Goal: Complete application form

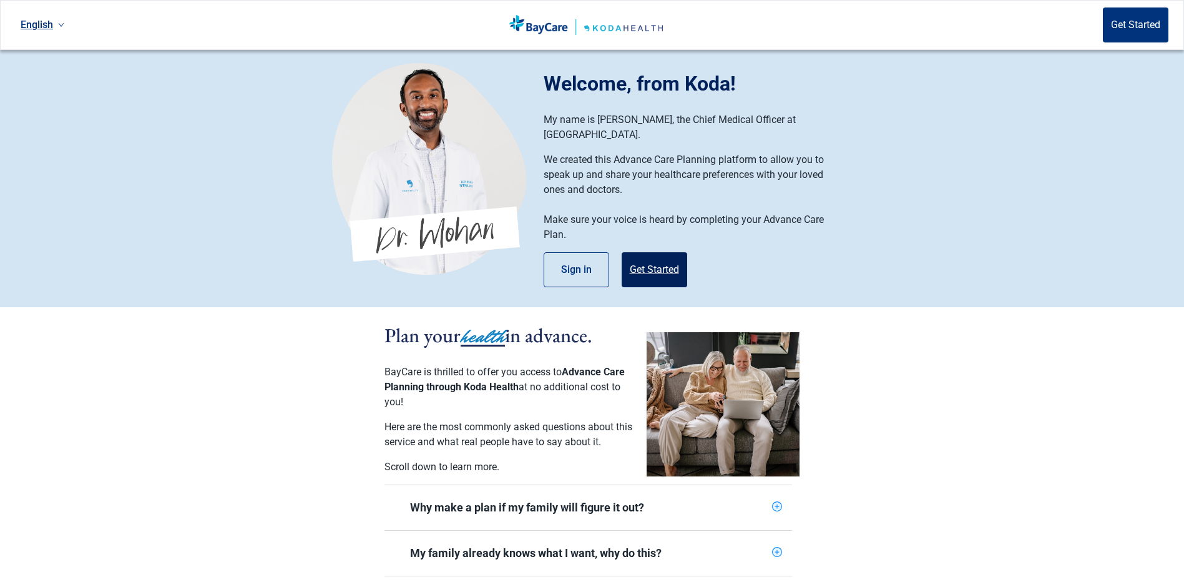
drag, startPoint x: 0, startPoint y: 0, endPoint x: 656, endPoint y: 261, distance: 706.6
click at [656, 261] on button "Get Started" at bounding box center [655, 269] width 66 height 35
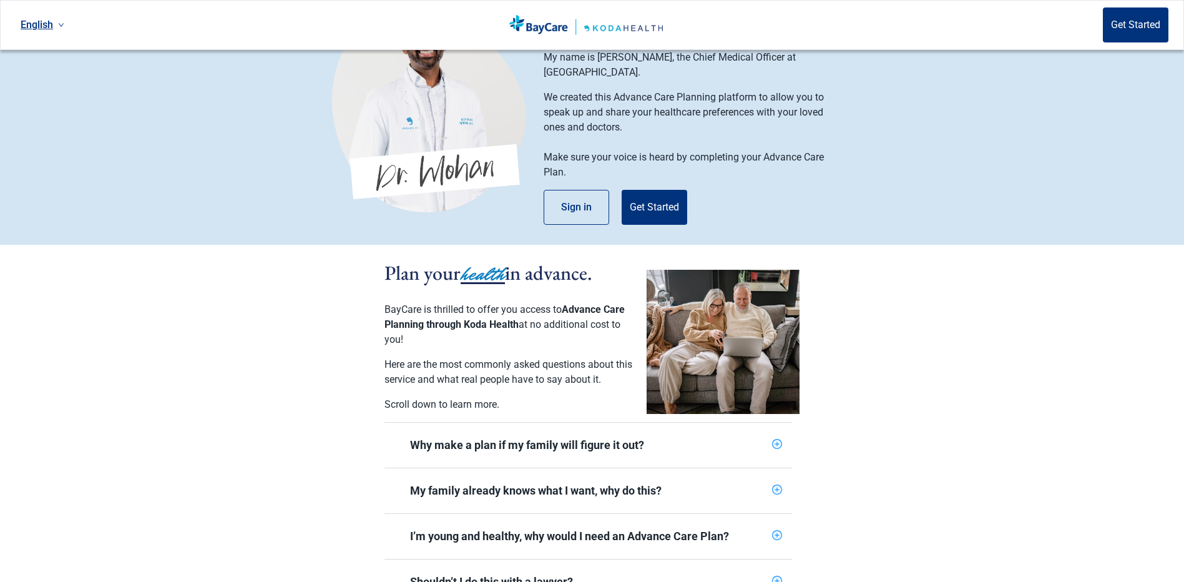
scroll to position [125, 0]
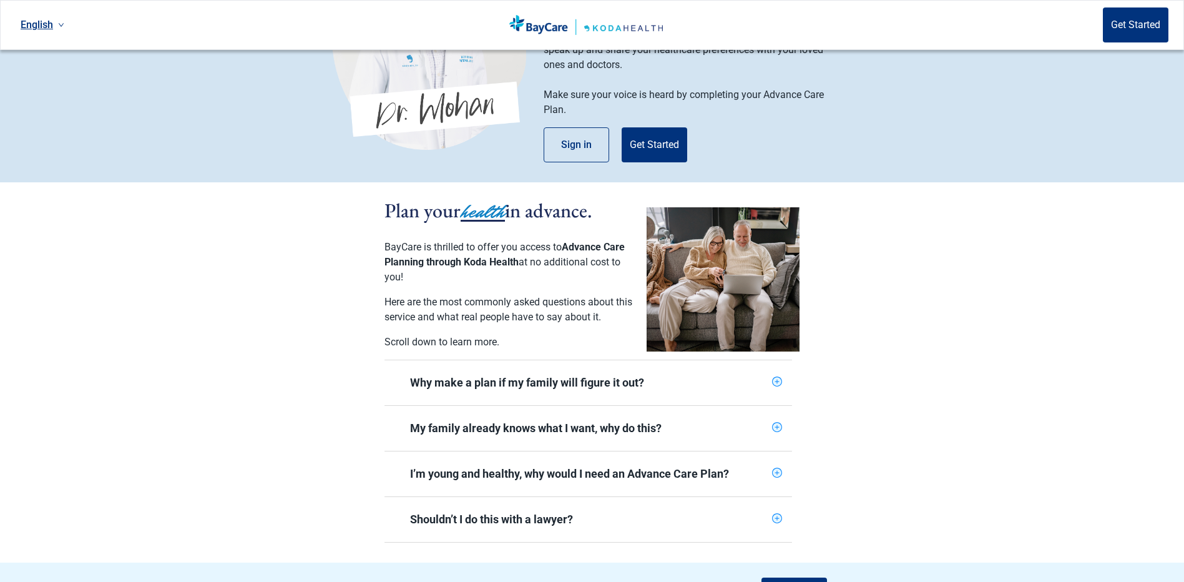
click at [776, 378] on icon "plus-circle" at bounding box center [777, 382] width 8 height 8
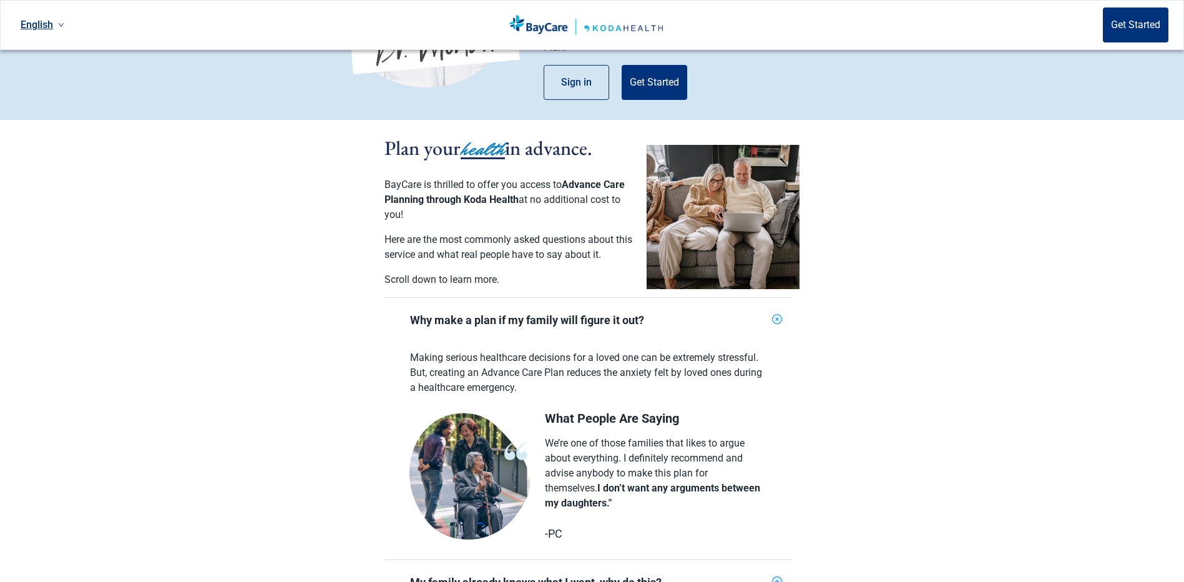
scroll to position [0, 0]
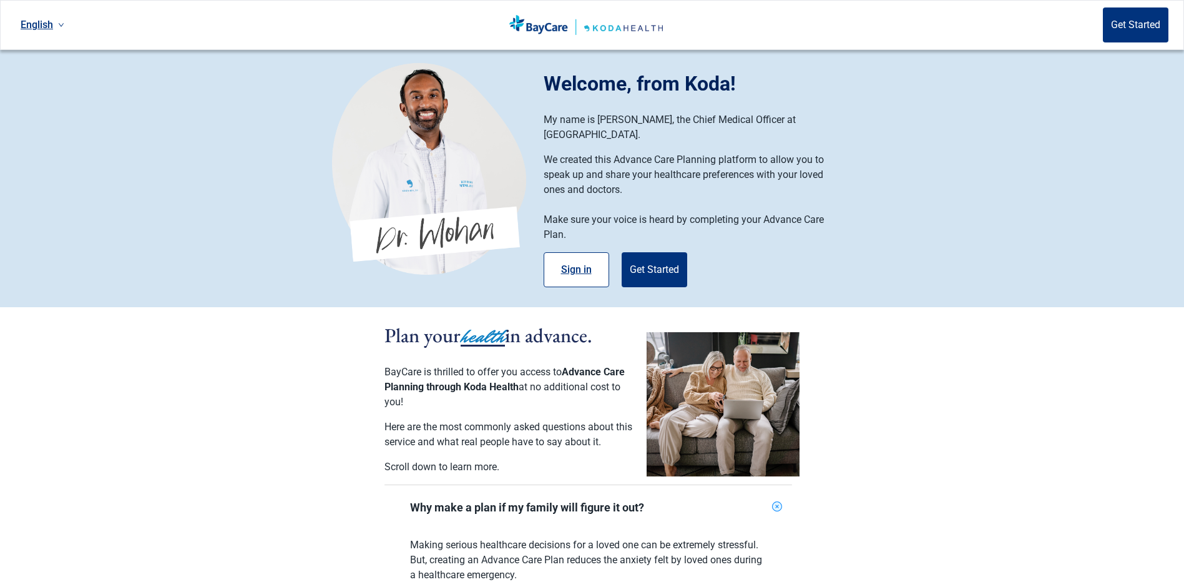
click at [578, 257] on button "Sign in" at bounding box center [577, 269] width 66 height 35
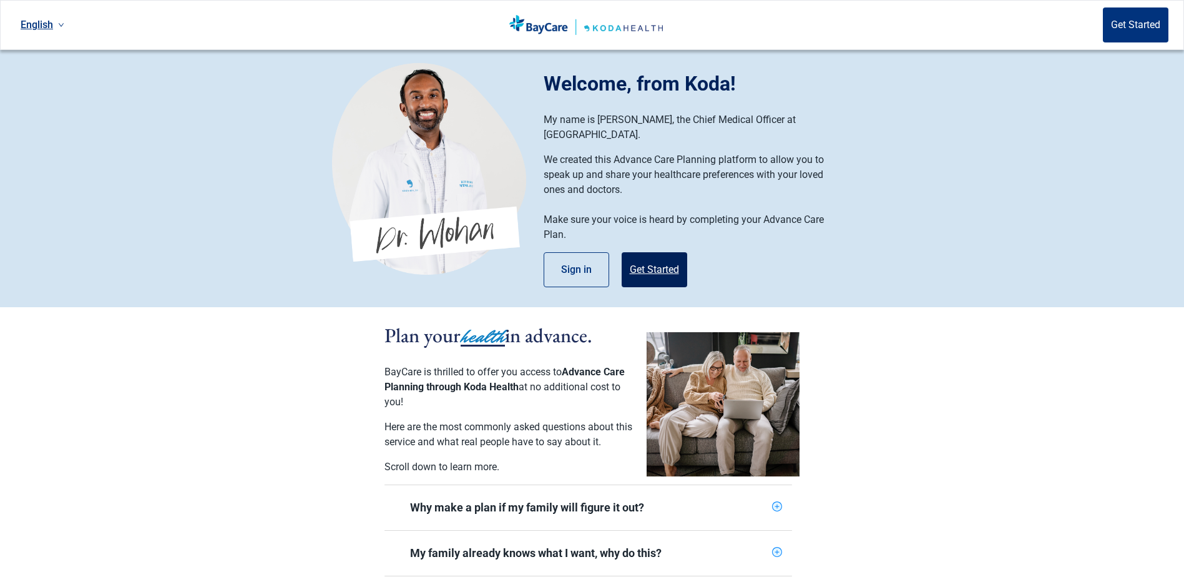
click at [643, 252] on button "Get Started" at bounding box center [655, 269] width 66 height 35
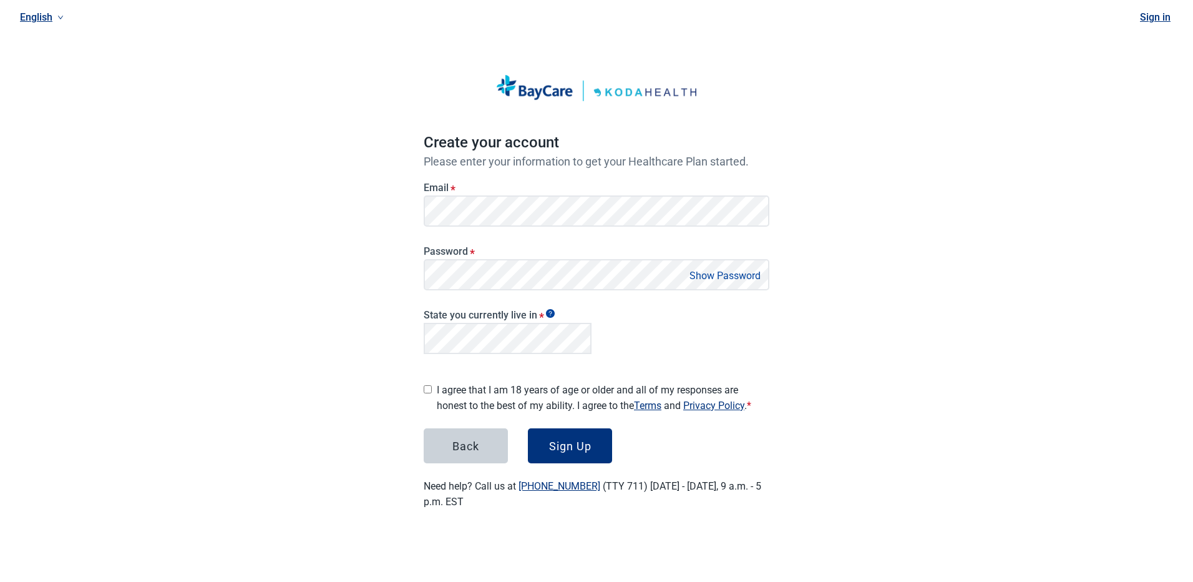
click at [426, 385] on input "I agree that I am 18 years of age or older and all of my responses are honest t…" at bounding box center [428, 389] width 8 height 8
checkbox input "true"
click at [573, 448] on button "Sign Up" at bounding box center [570, 445] width 84 height 35
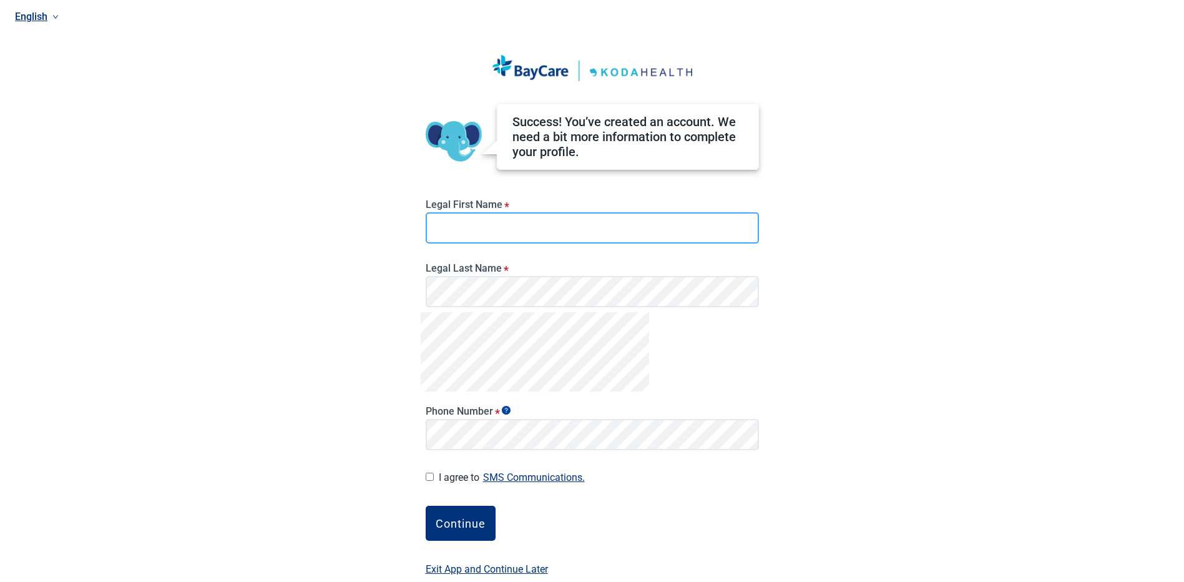
click at [500, 232] on input "Legal First Name *" at bounding box center [592, 227] width 333 height 31
type input "Mitoko"
click at [426, 479] on input "I agree to SMS Communications." at bounding box center [430, 476] width 8 height 8
checkbox input "true"
click at [456, 527] on div "Continue" at bounding box center [461, 523] width 50 height 12
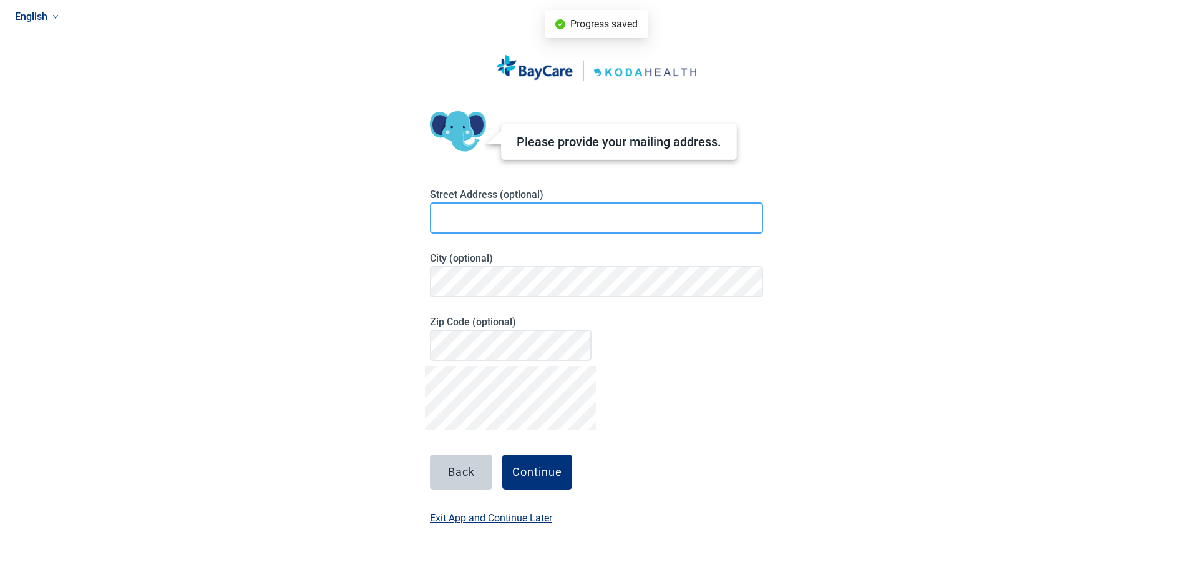
click at [460, 225] on input at bounding box center [596, 217] width 333 height 31
type input "[STREET_ADDRESS]"
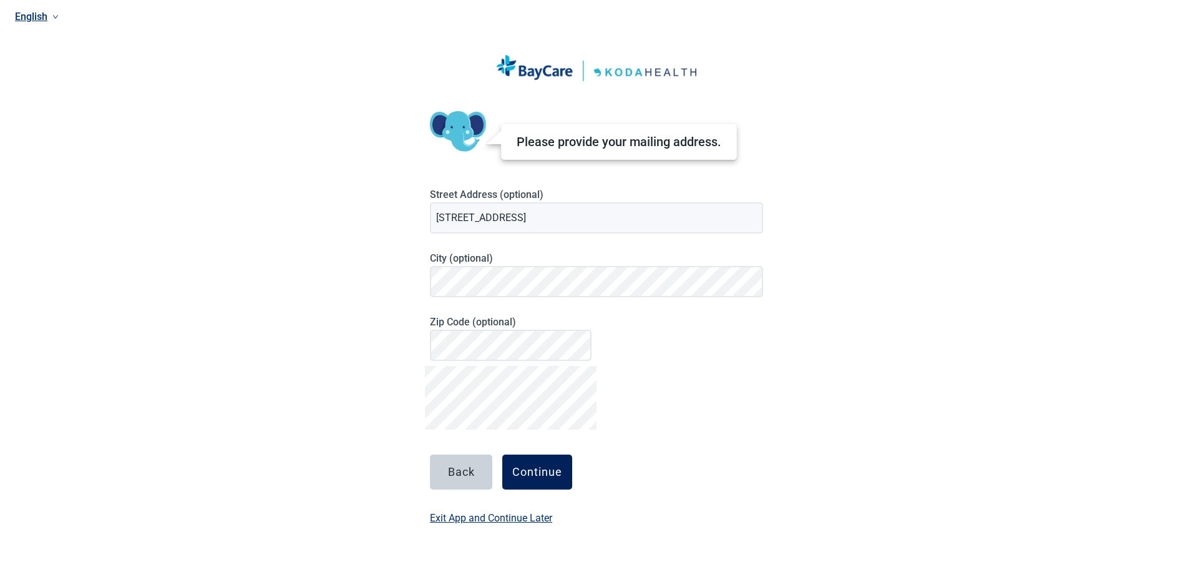
click at [529, 477] on div "Continue" at bounding box center [537, 472] width 50 height 12
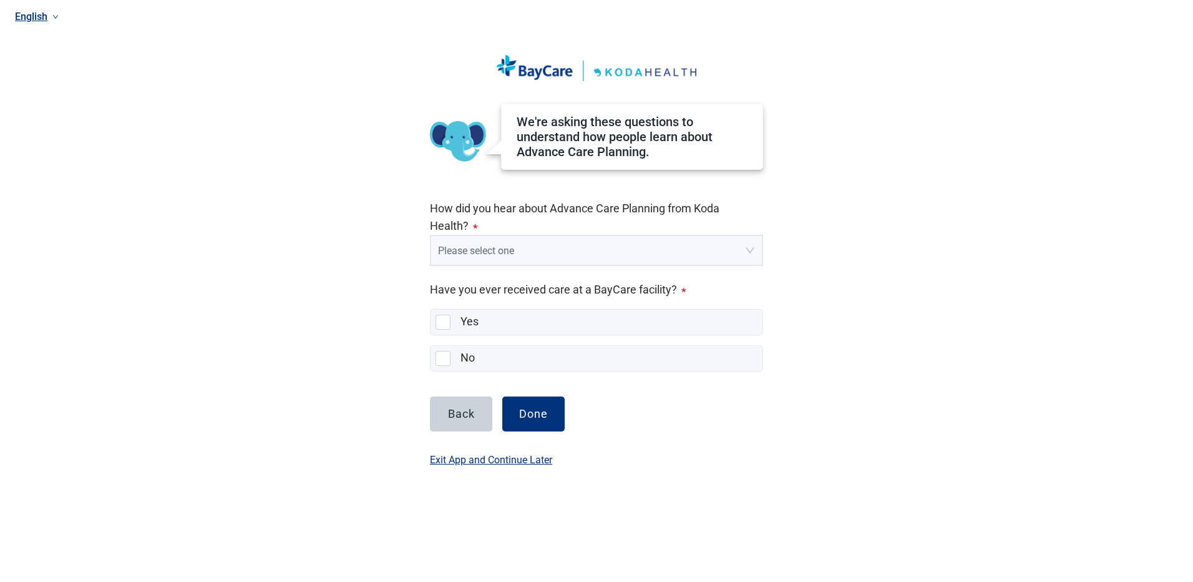
click at [476, 246] on input "search" at bounding box center [592, 248] width 308 height 24
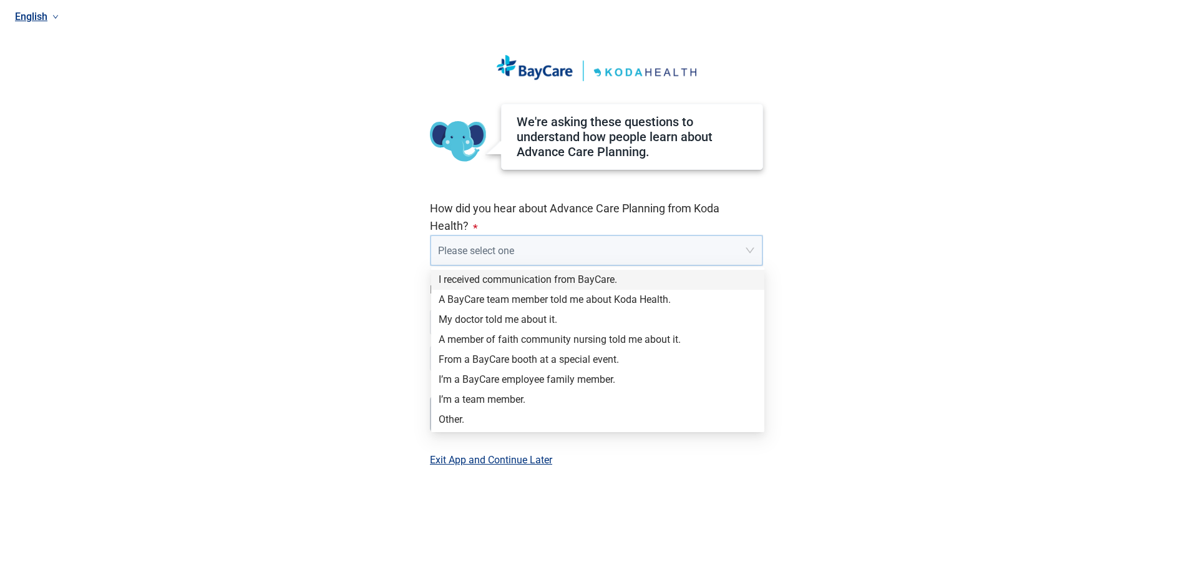
click at [547, 285] on div "I received communication from BayCare." at bounding box center [598, 280] width 318 height 14
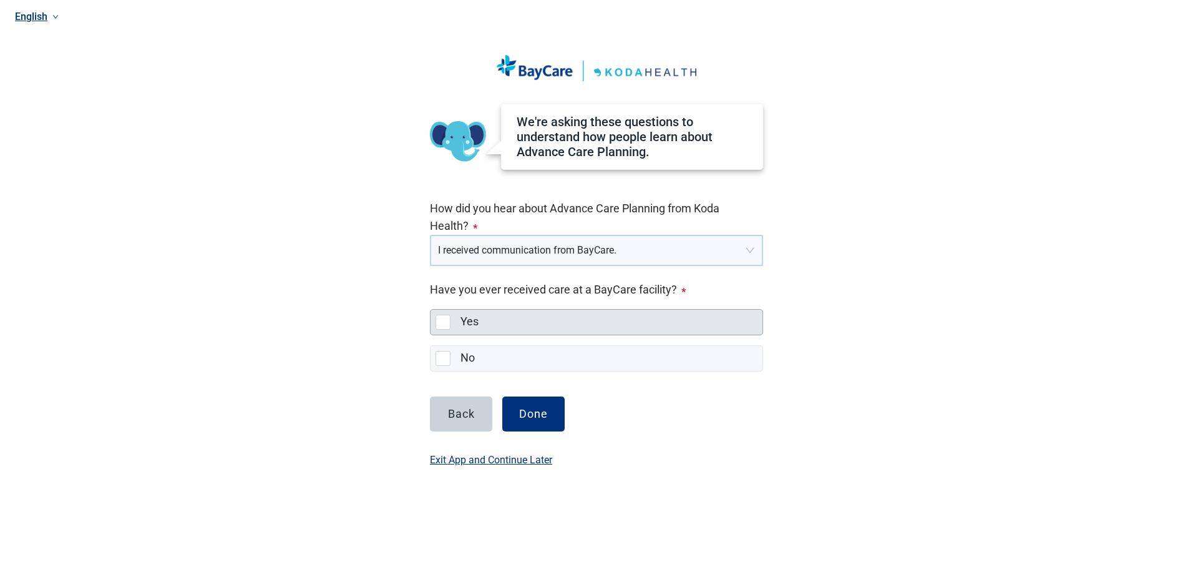
click at [445, 323] on div "Yes, checkbox, not selected" at bounding box center [443, 321] width 15 height 15
click at [431, 310] on input "Yes" at bounding box center [430, 309] width 1 height 1
checkbox input "true"
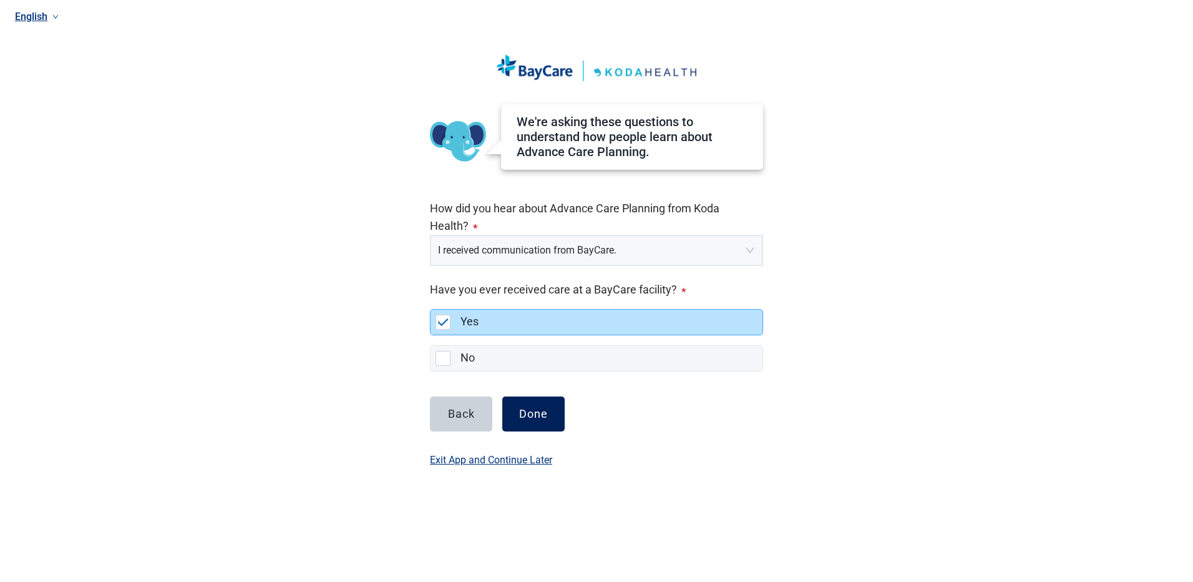
click at [542, 421] on button "Done" at bounding box center [533, 413] width 62 height 35
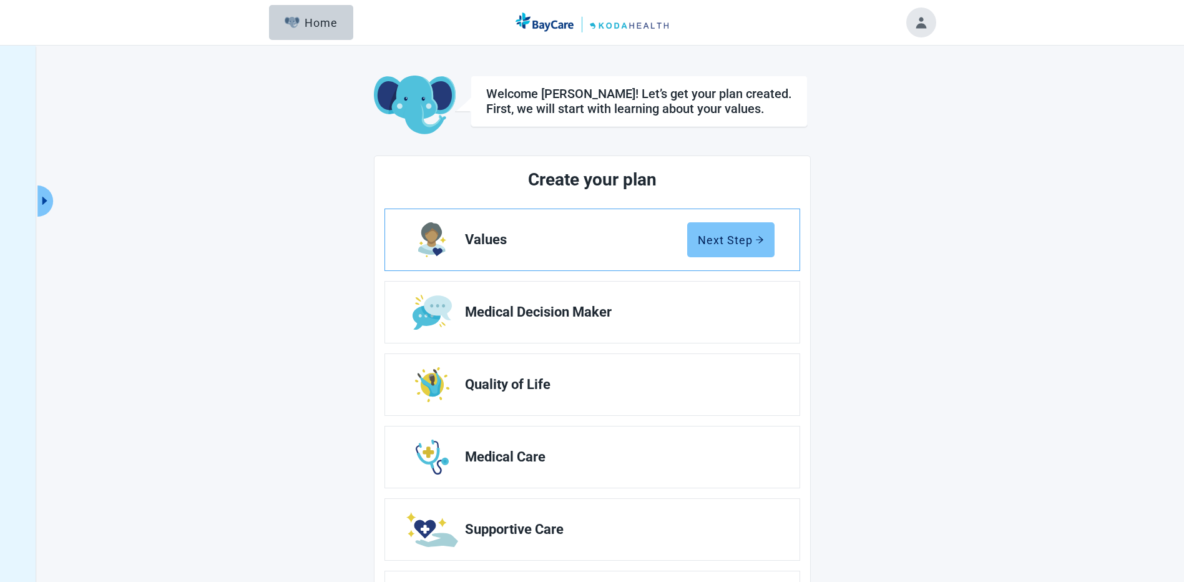
click at [738, 238] on div "Next Step" at bounding box center [731, 239] width 66 height 12
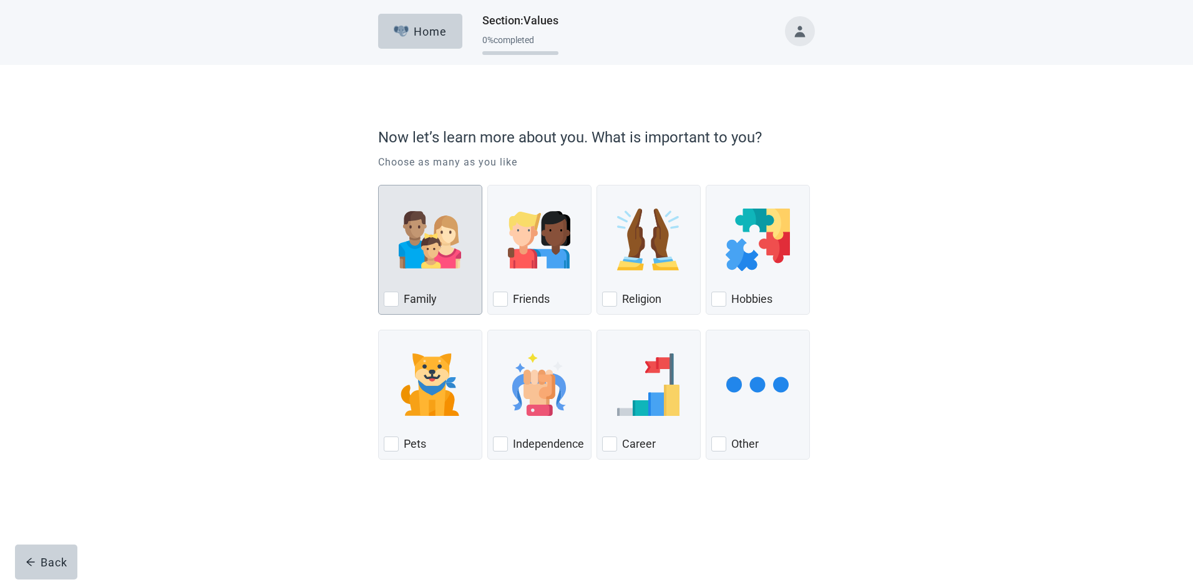
click at [393, 303] on div "Family, checkbox, not checked" at bounding box center [391, 298] width 15 height 15
click at [379, 185] on input "Family" at bounding box center [378, 185] width 1 height 1
checkbox input "true"
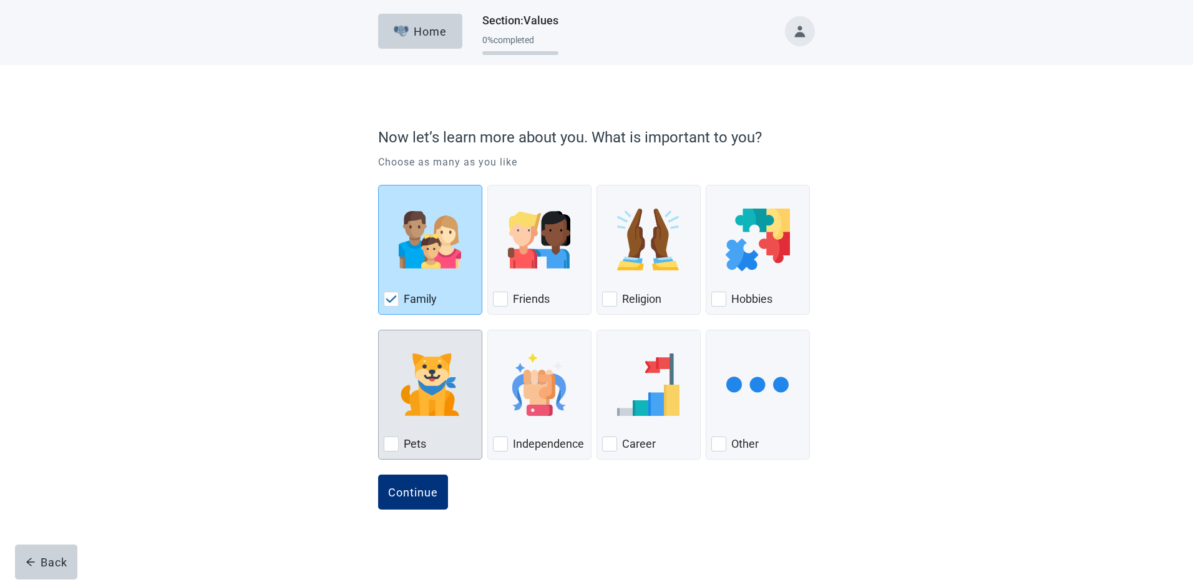
click at [393, 446] on div "Pets, checkbox, not checked" at bounding box center [391, 443] width 15 height 15
click at [379, 330] on input "Pets" at bounding box center [378, 329] width 1 height 1
checkbox input "true"
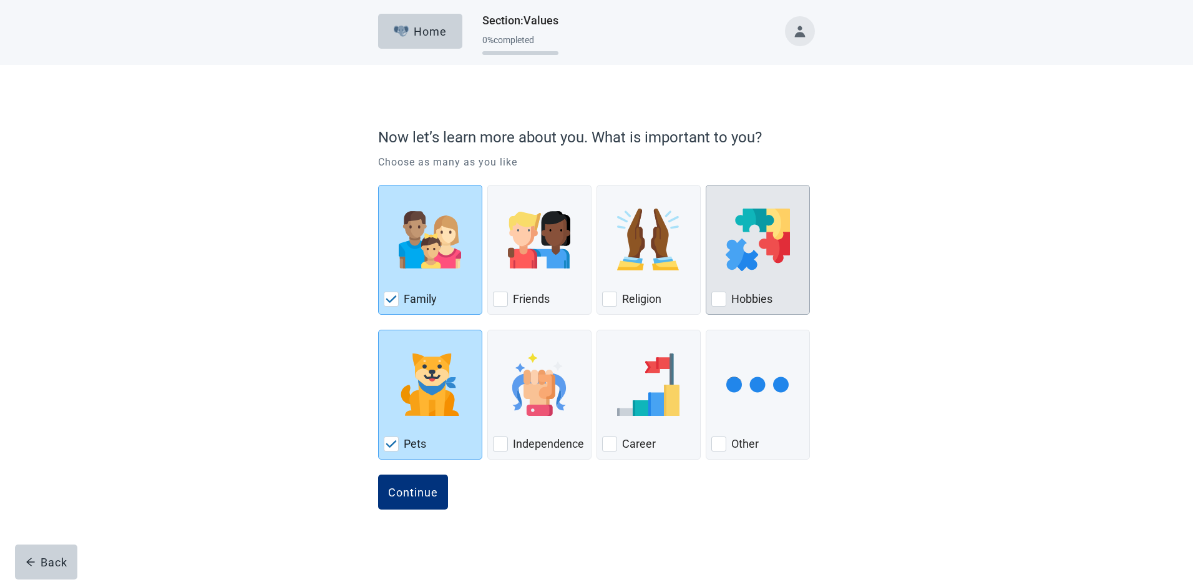
click at [719, 302] on div "Hobbies, checkbox, not checked" at bounding box center [718, 298] width 15 height 15
click at [706, 185] on input "Hobbies" at bounding box center [706, 185] width 1 height 1
checkbox input "true"
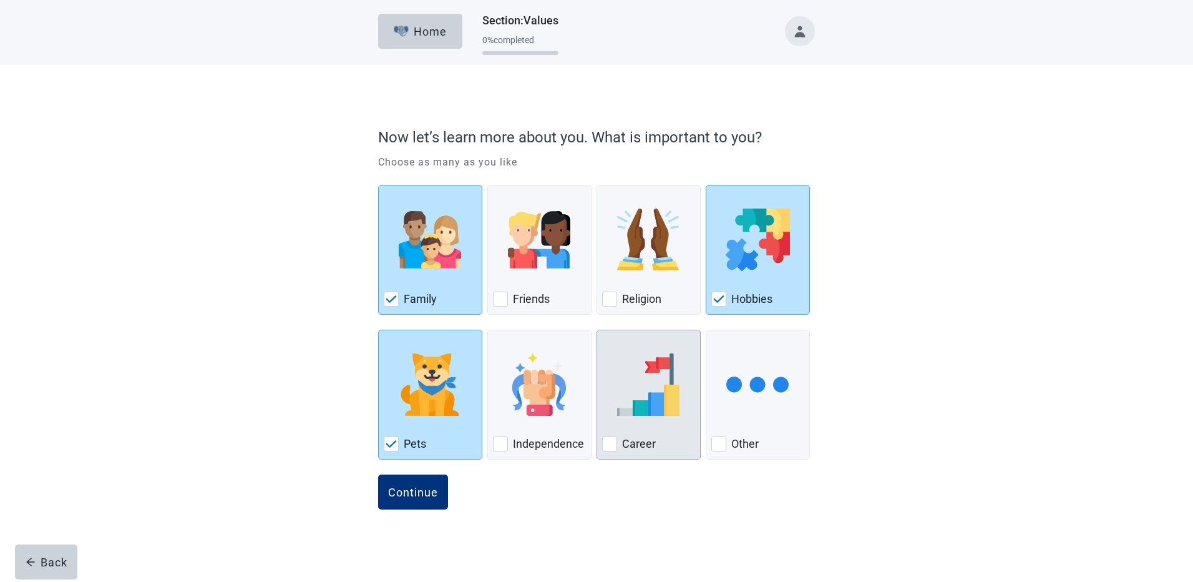
click at [605, 449] on div "Career, checkbox, not checked" at bounding box center [609, 443] width 15 height 15
click at [597, 330] on input "Career" at bounding box center [597, 329] width 1 height 1
checkbox input "true"
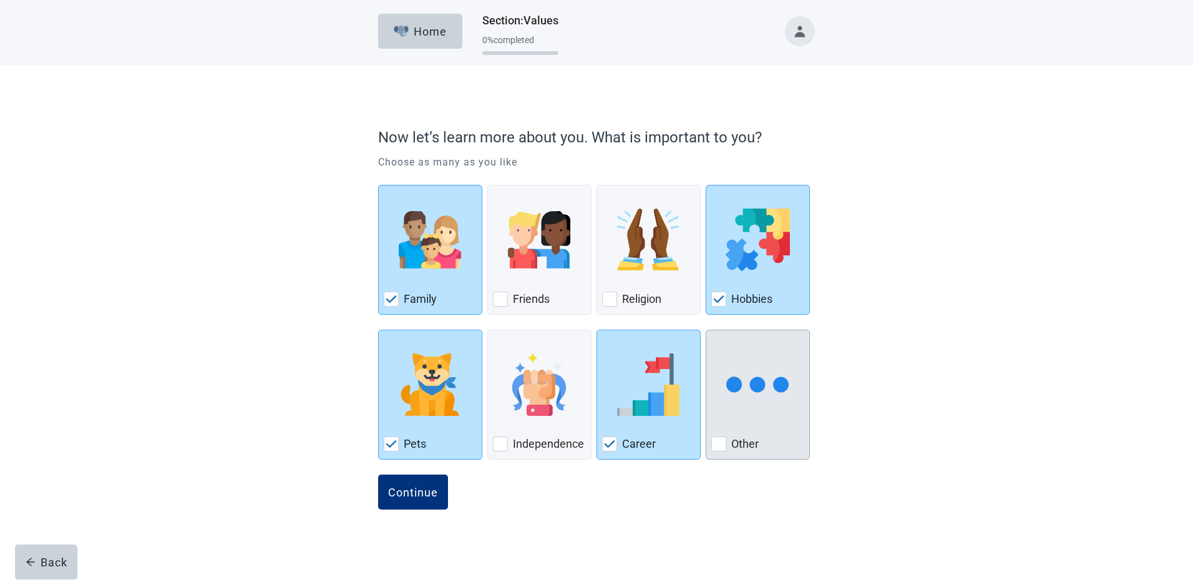
click at [714, 449] on div "Other, checkbox, not checked" at bounding box center [718, 443] width 15 height 15
click at [706, 330] on input "Other" at bounding box center [706, 329] width 1 height 1
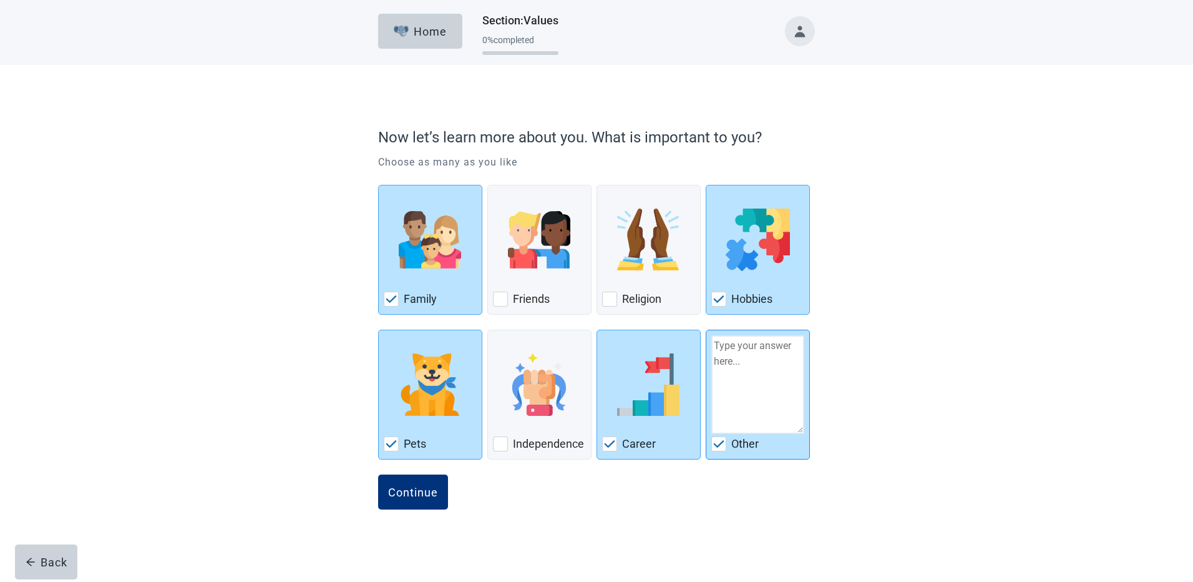
click at [718, 442] on img "Other, checkbox, checked" at bounding box center [718, 443] width 11 height 7
click at [706, 330] on input "Other" at bounding box center [706, 329] width 1 height 1
checkbox input "false"
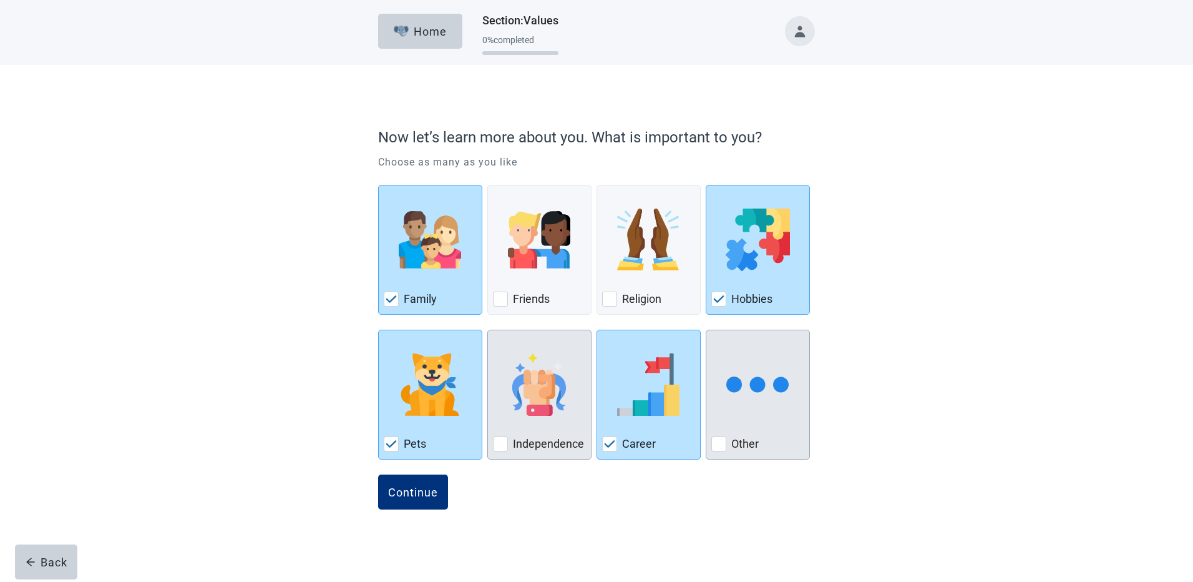
click at [502, 444] on div "Independence, checkbox, not checked" at bounding box center [500, 443] width 15 height 15
click at [488, 330] on input "Independence" at bounding box center [487, 329] width 1 height 1
checkbox input "true"
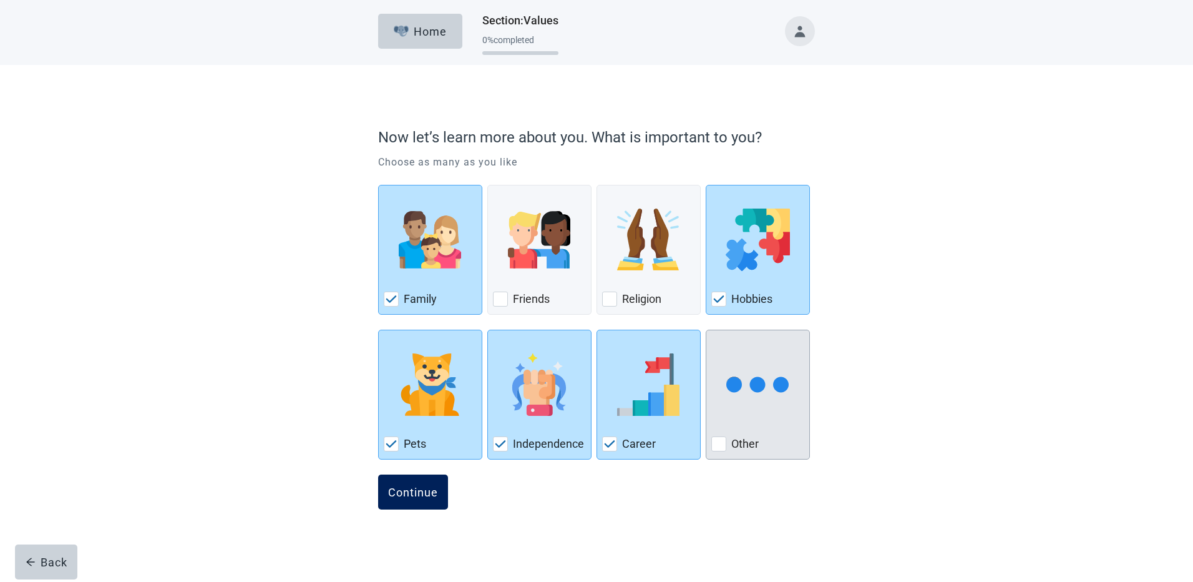
click at [429, 508] on button "Continue" at bounding box center [413, 491] width 70 height 35
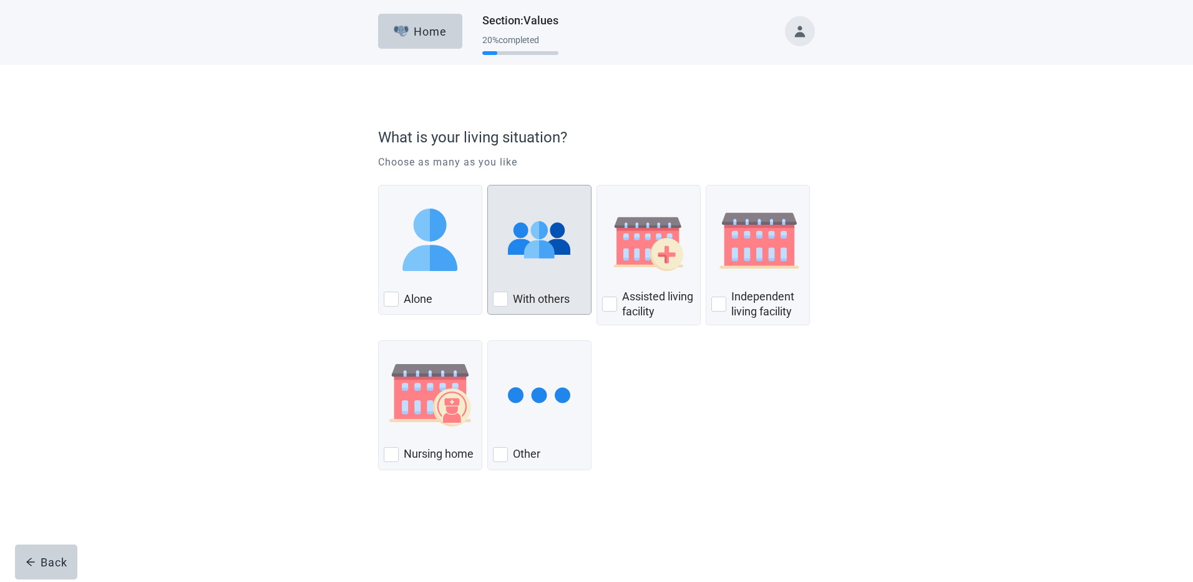
drag, startPoint x: 501, startPoint y: 301, endPoint x: 515, endPoint y: 311, distance: 17.3
click at [501, 300] on div "With Others, checkbox, not checked" at bounding box center [500, 298] width 15 height 15
click at [488, 185] on input "With others" at bounding box center [487, 185] width 1 height 1
checkbox input "true"
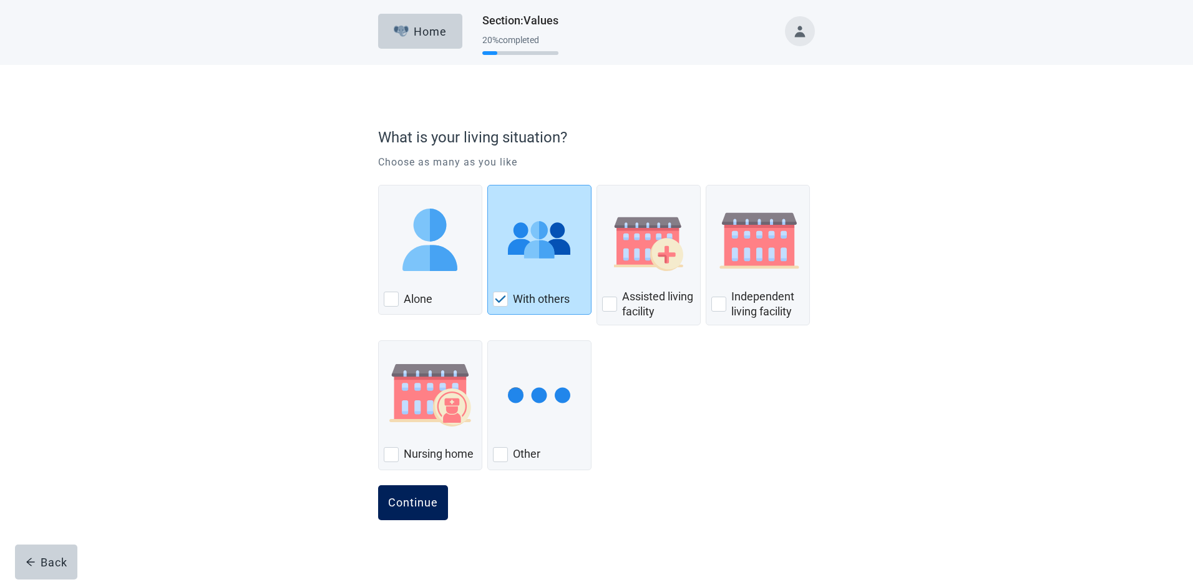
click at [439, 507] on button "Continue" at bounding box center [413, 502] width 70 height 35
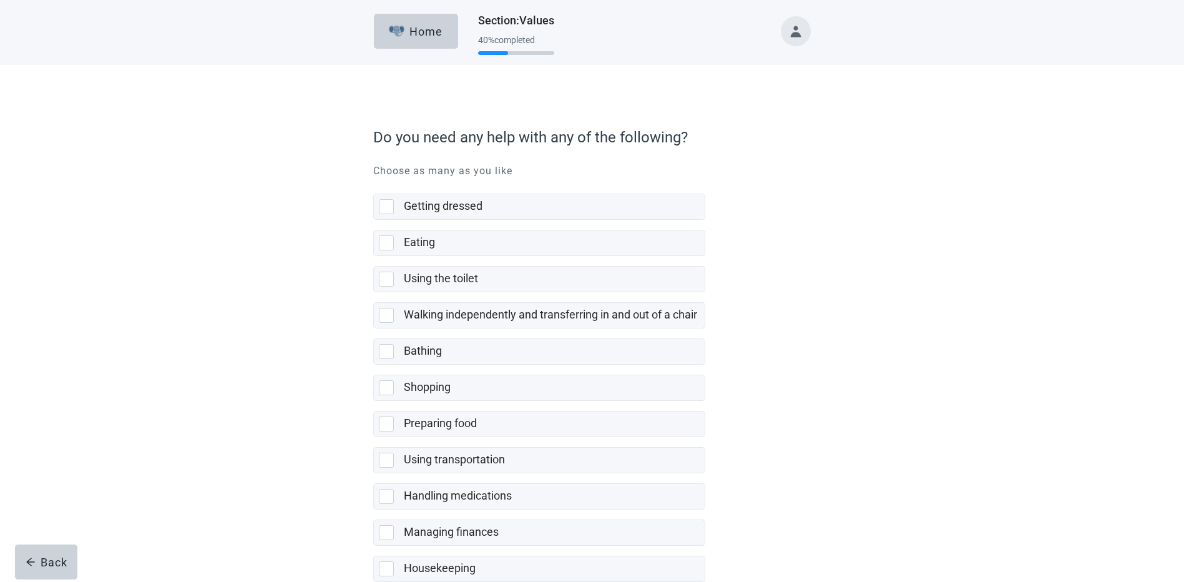
click at [786, 436] on div "Getting dressed Eating Using the toilet Walking independently and transferring …" at bounding box center [591, 397] width 437 height 429
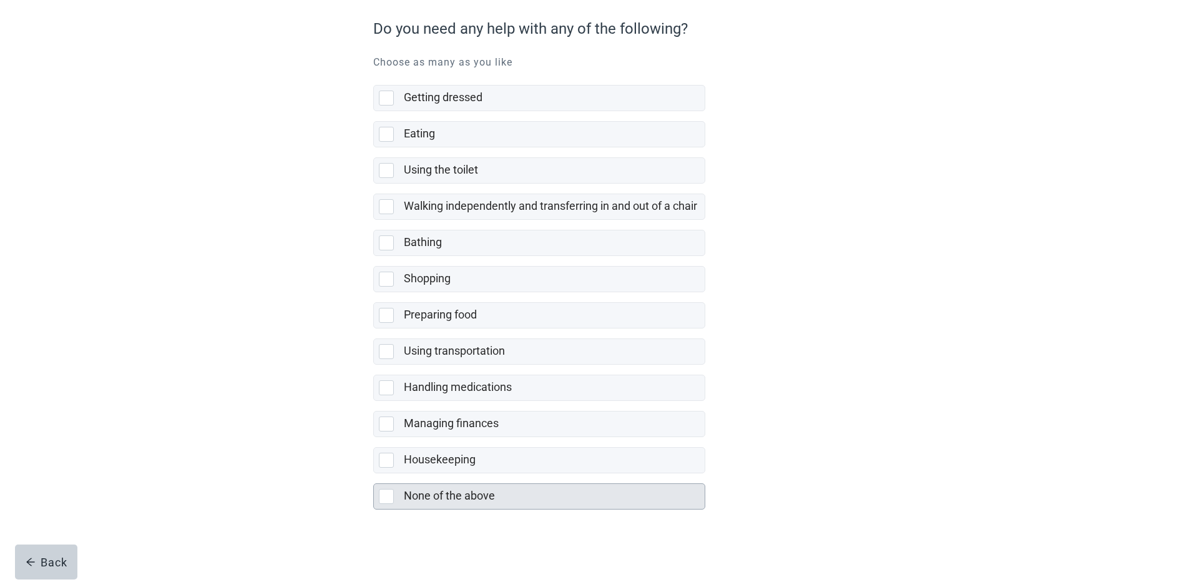
click at [391, 490] on div "None of the above, checkbox, not selected" at bounding box center [386, 496] width 15 height 15
click at [374, 474] on input "None of the above" at bounding box center [373, 473] width 1 height 1
checkbox input "true"
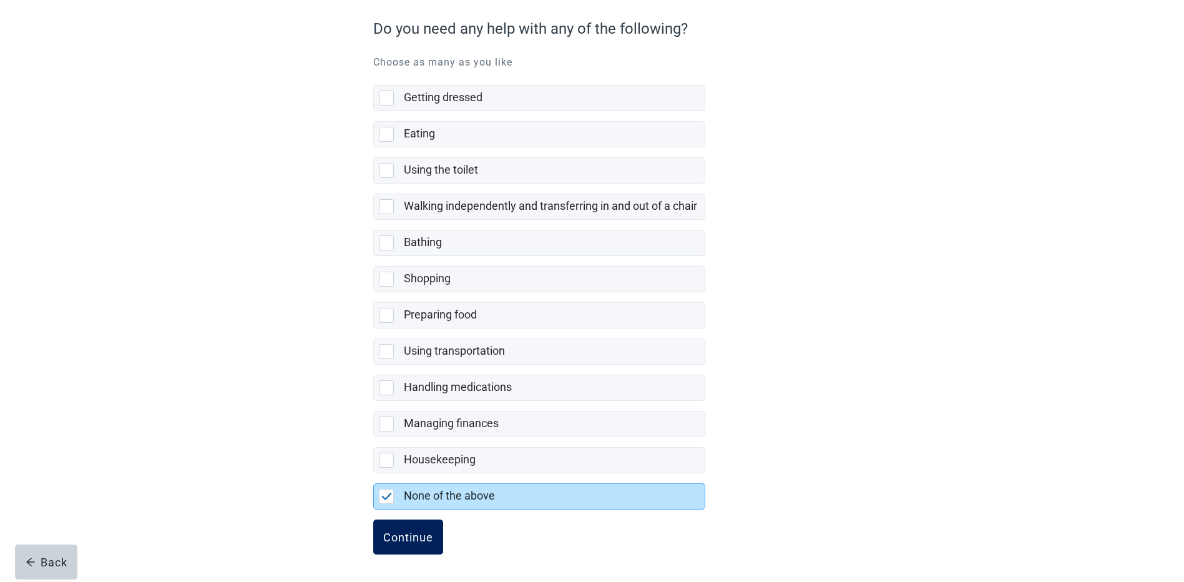
click at [421, 539] on div "Continue" at bounding box center [408, 536] width 50 height 12
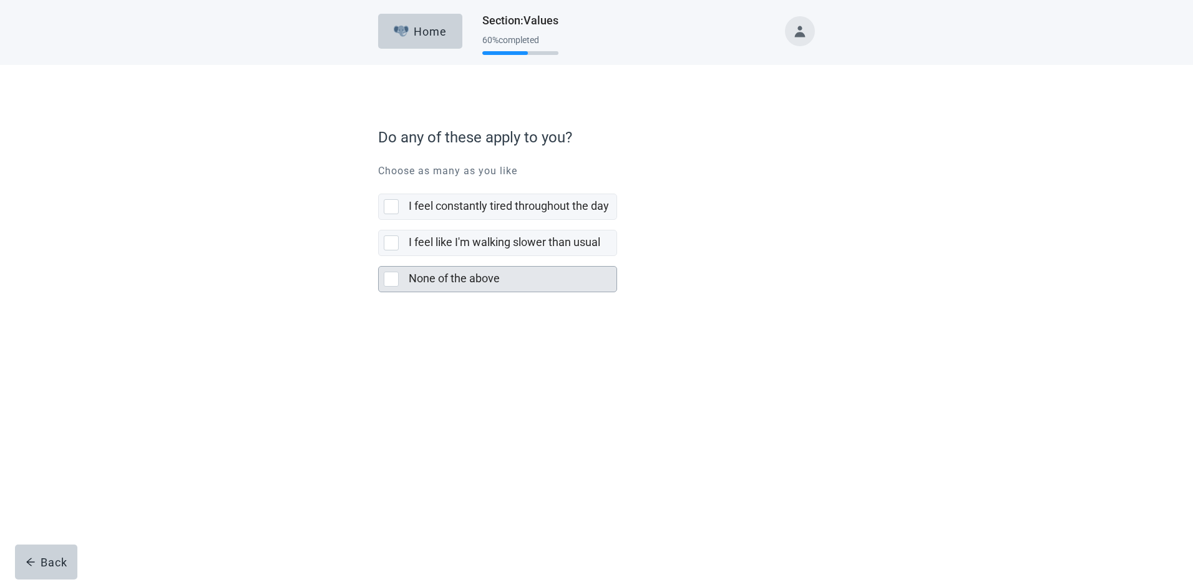
click at [389, 282] on div "None of the above, checkbox, not selected" at bounding box center [391, 278] width 15 height 15
click at [379, 256] on input "None of the above" at bounding box center [378, 256] width 1 height 1
checkbox input "true"
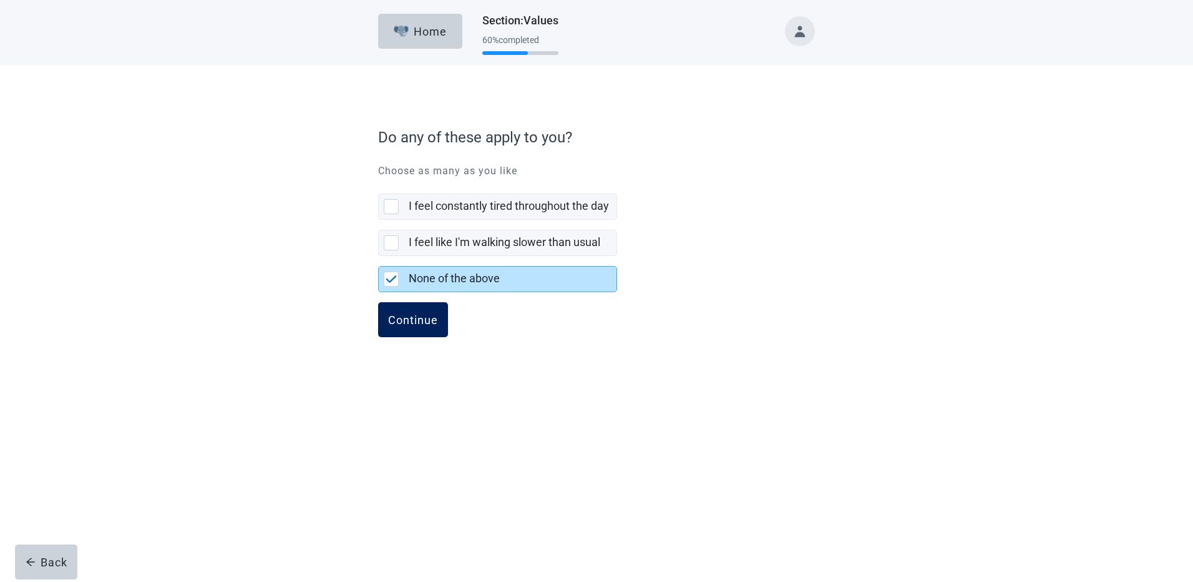
click at [412, 312] on button "Continue" at bounding box center [413, 319] width 70 height 35
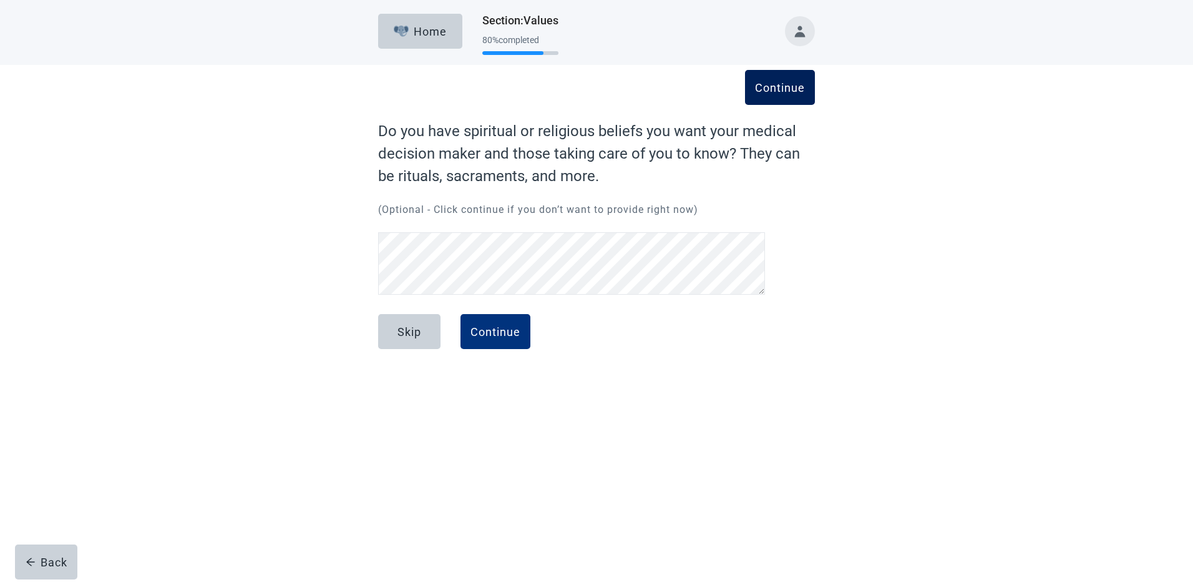
click at [772, 99] on button "Continue" at bounding box center [780, 87] width 70 height 35
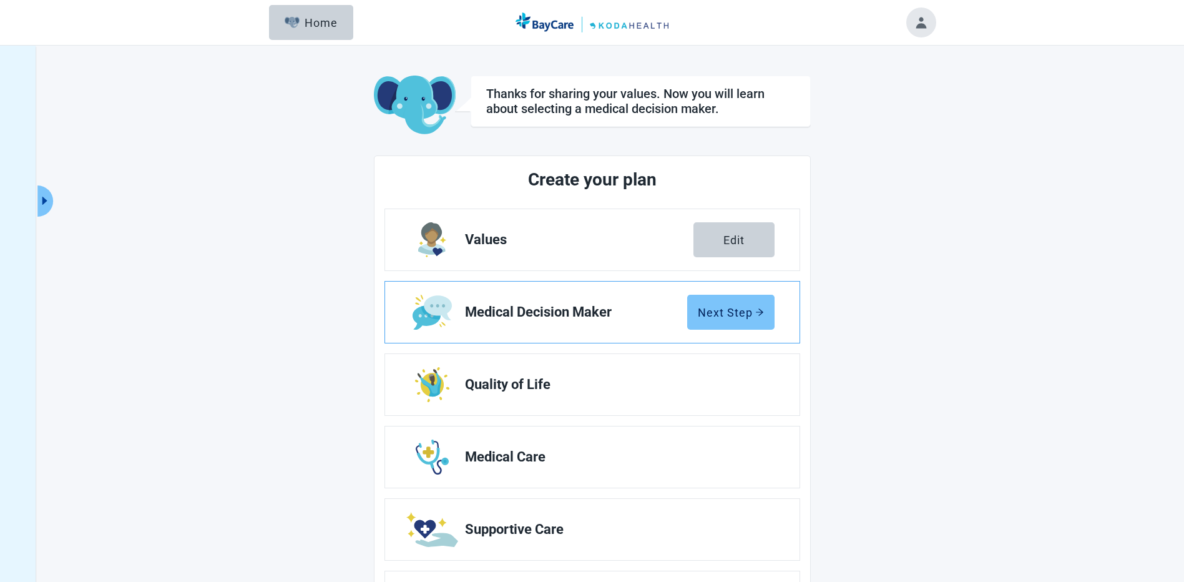
click at [757, 313] on icon "arrow-right" at bounding box center [759, 312] width 9 height 9
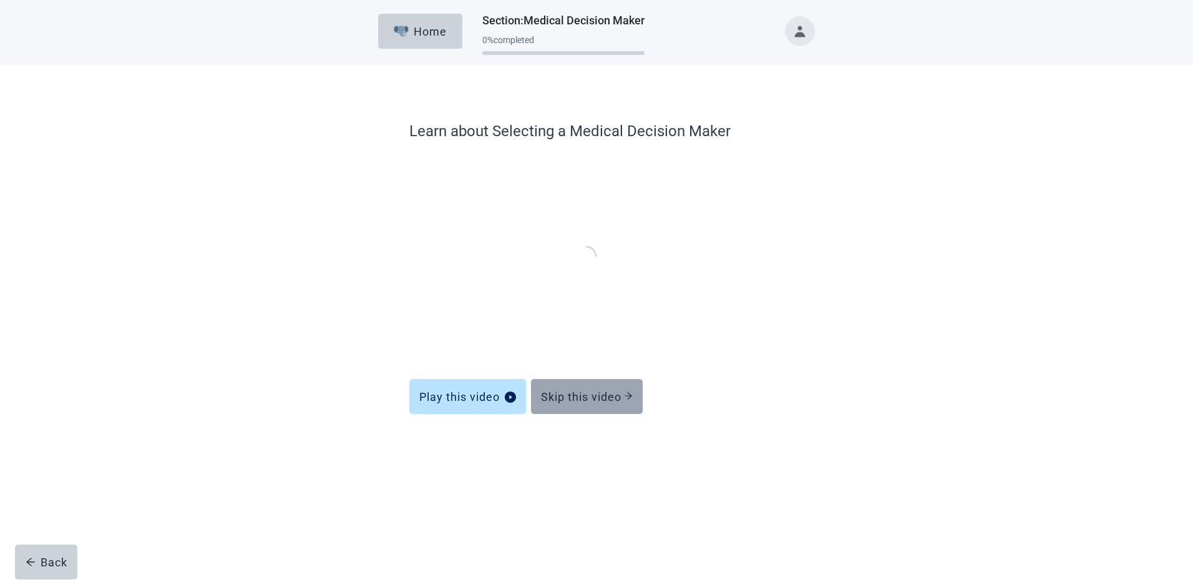
click at [580, 390] on div "Skip this video" at bounding box center [587, 396] width 92 height 12
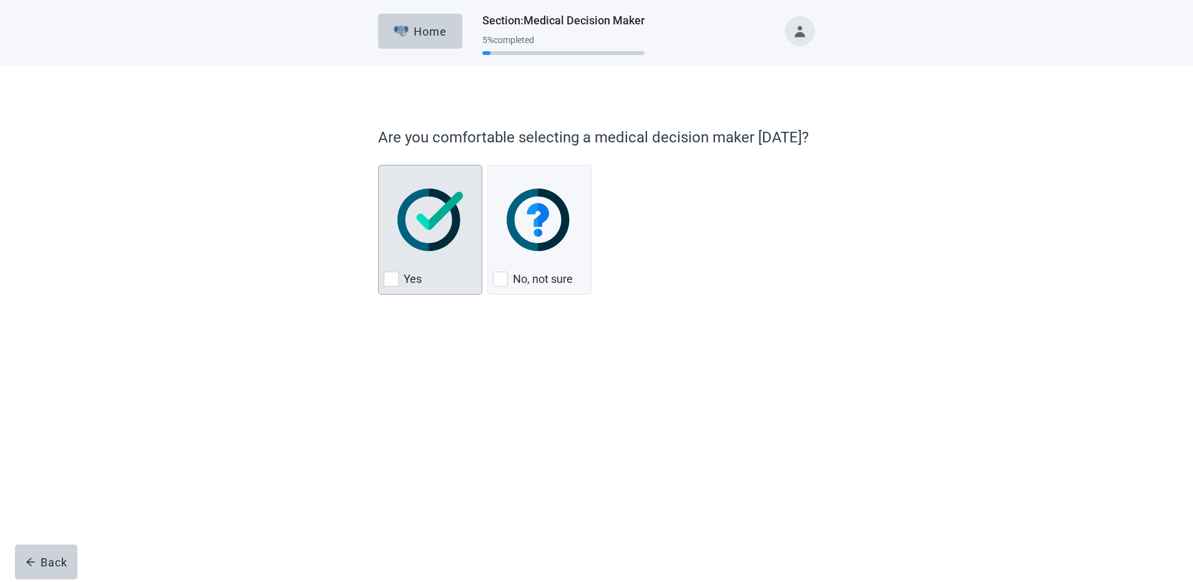
click at [400, 283] on div "Yes" at bounding box center [430, 279] width 93 height 20
click at [379, 165] on input "Yes" at bounding box center [378, 165] width 1 height 1
checkbox input "true"
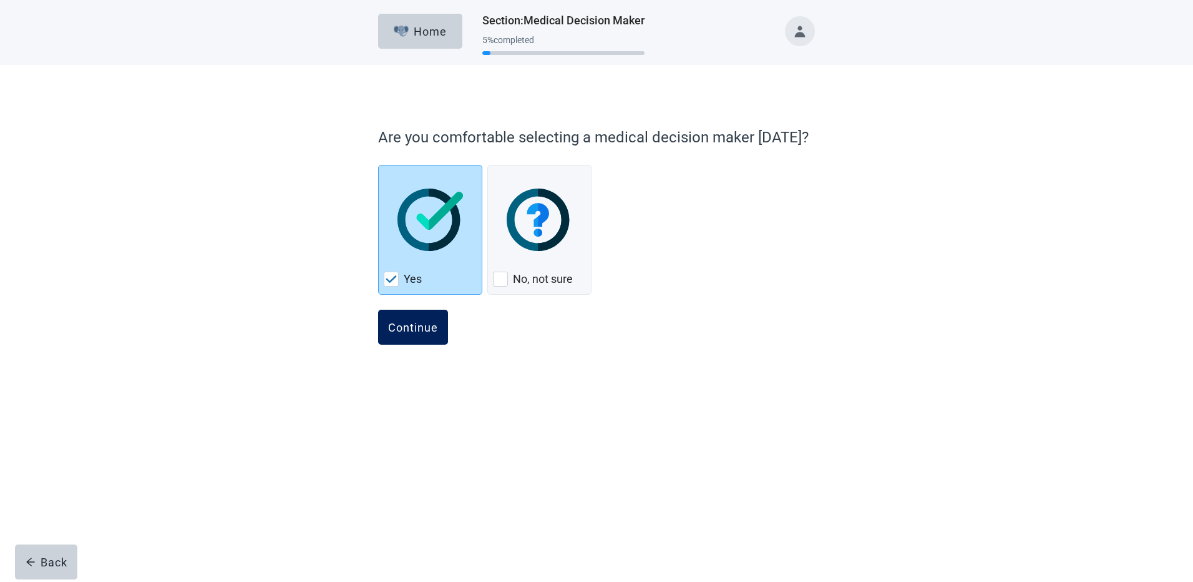
click at [436, 329] on div "Continue" at bounding box center [413, 327] width 50 height 12
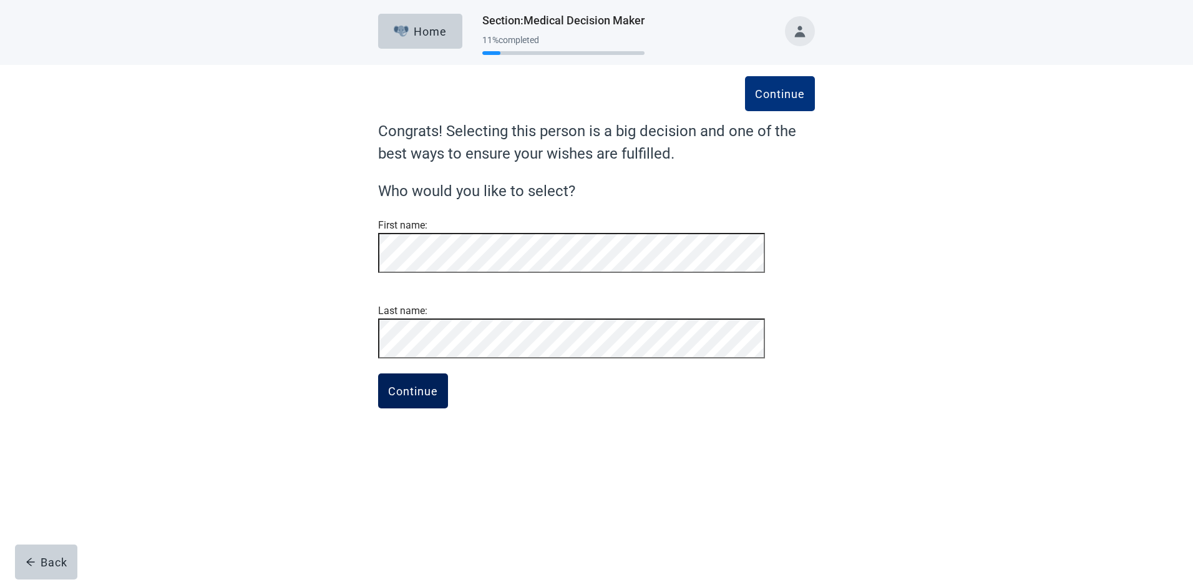
click at [429, 397] on div "Continue" at bounding box center [413, 390] width 50 height 12
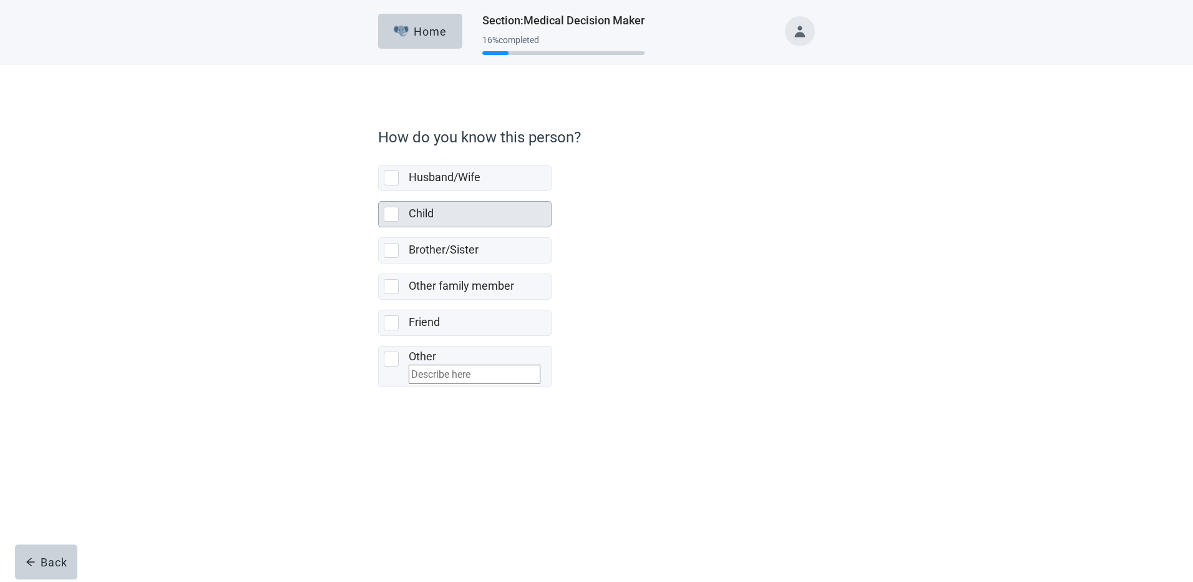
click at [390, 214] on div "Child, checkbox, not selected" at bounding box center [391, 214] width 15 height 15
click at [379, 192] on input "Child" at bounding box center [378, 191] width 1 height 1
checkbox input "true"
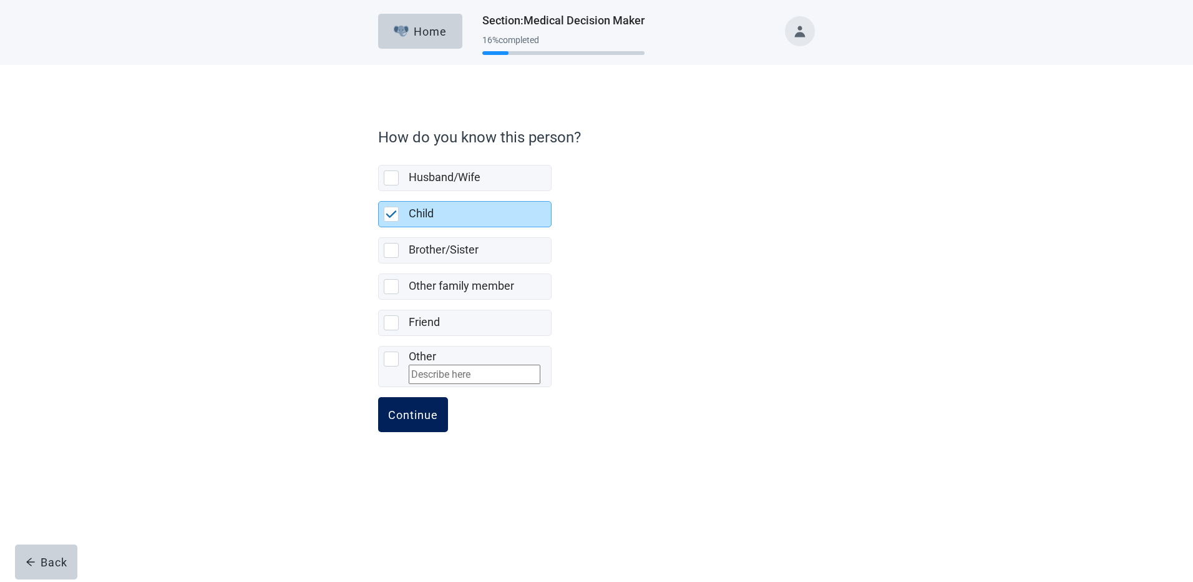
click at [415, 421] on div "Continue" at bounding box center [413, 414] width 50 height 12
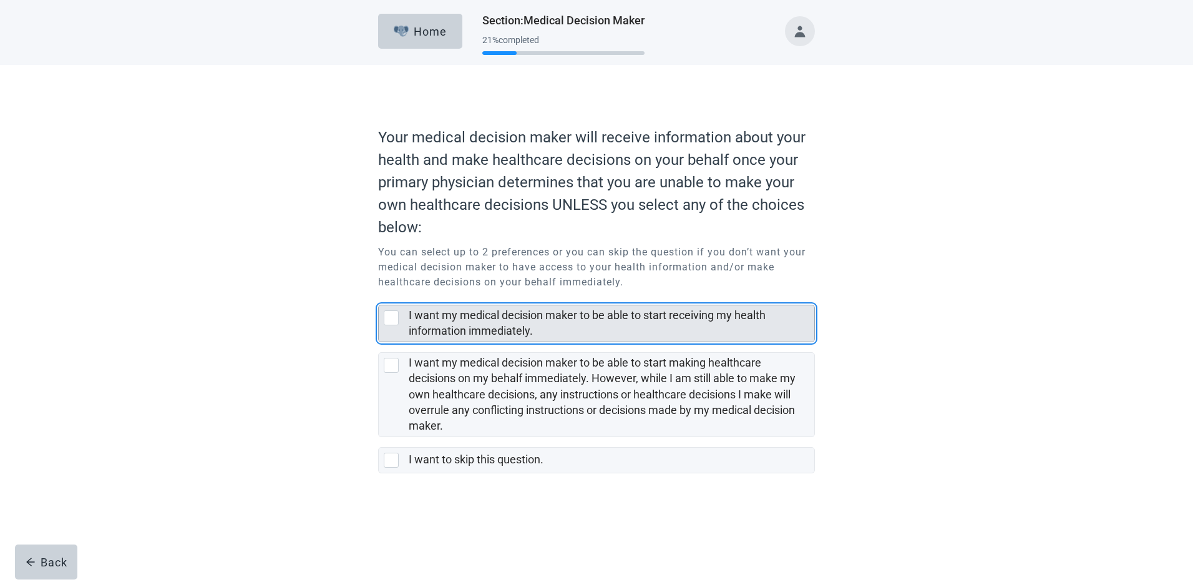
click at [389, 318] on div "I want my medical decision maker to be able to start receiving my health inform…" at bounding box center [391, 317] width 15 height 15
click at [379, 295] on input "I want my medical decision maker to be able to start receiving my health inform…" at bounding box center [378, 295] width 1 height 1
checkbox input "true"
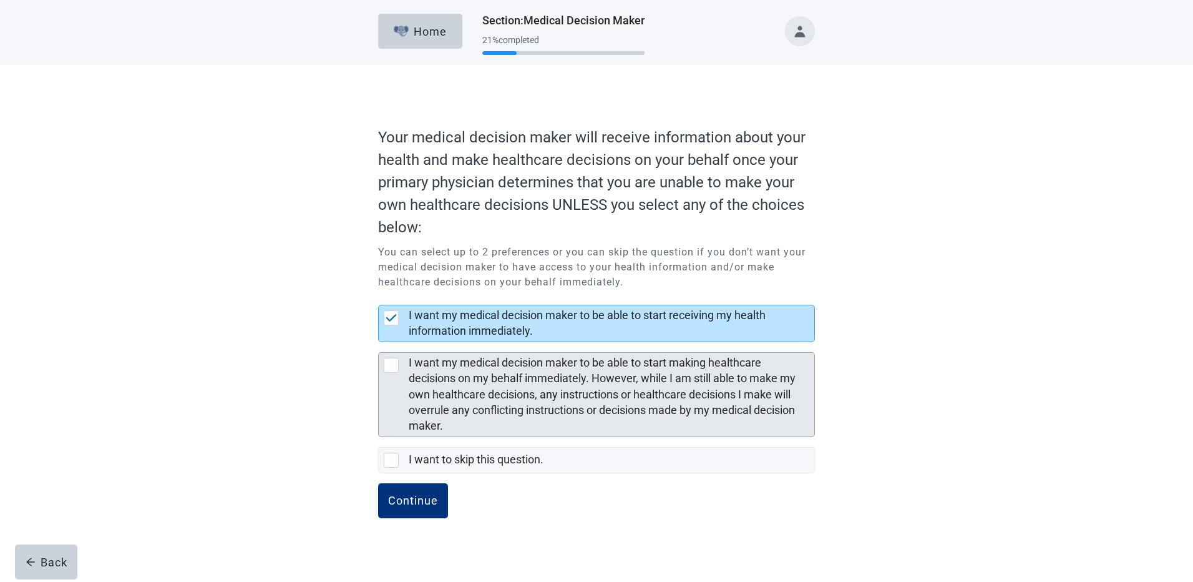
click at [388, 369] on div "I want my medical decision maker to be able to start making healthcare decision…" at bounding box center [391, 365] width 15 height 15
click at [379, 343] on input "I want my medical decision maker to be able to start making healthcare decision…" at bounding box center [378, 342] width 1 height 1
checkbox input "true"
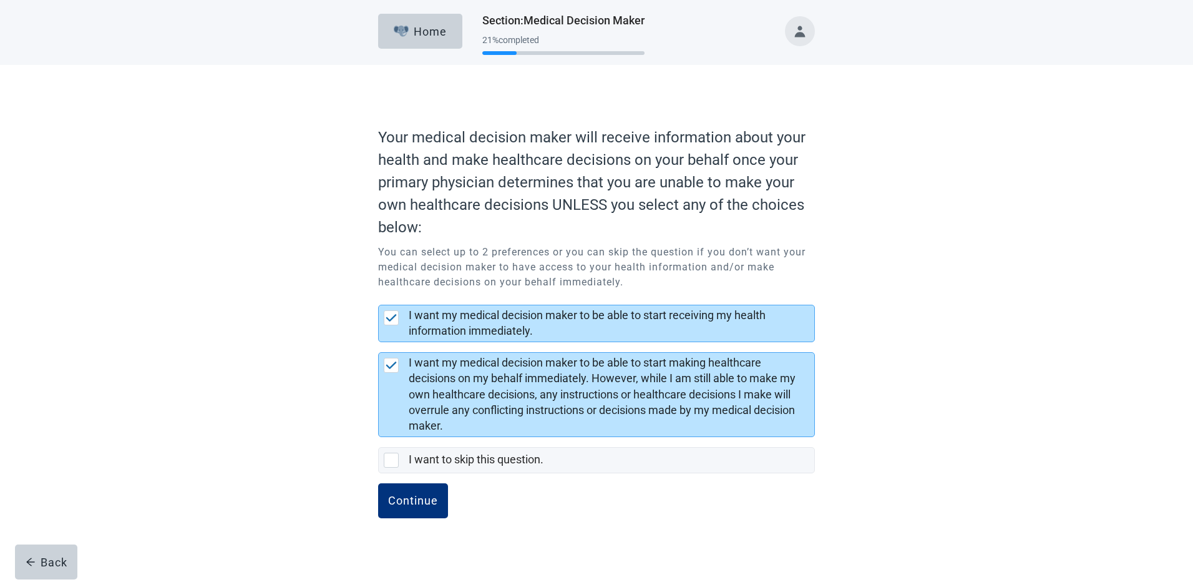
click at [416, 504] on div "Continue" at bounding box center [413, 500] width 50 height 12
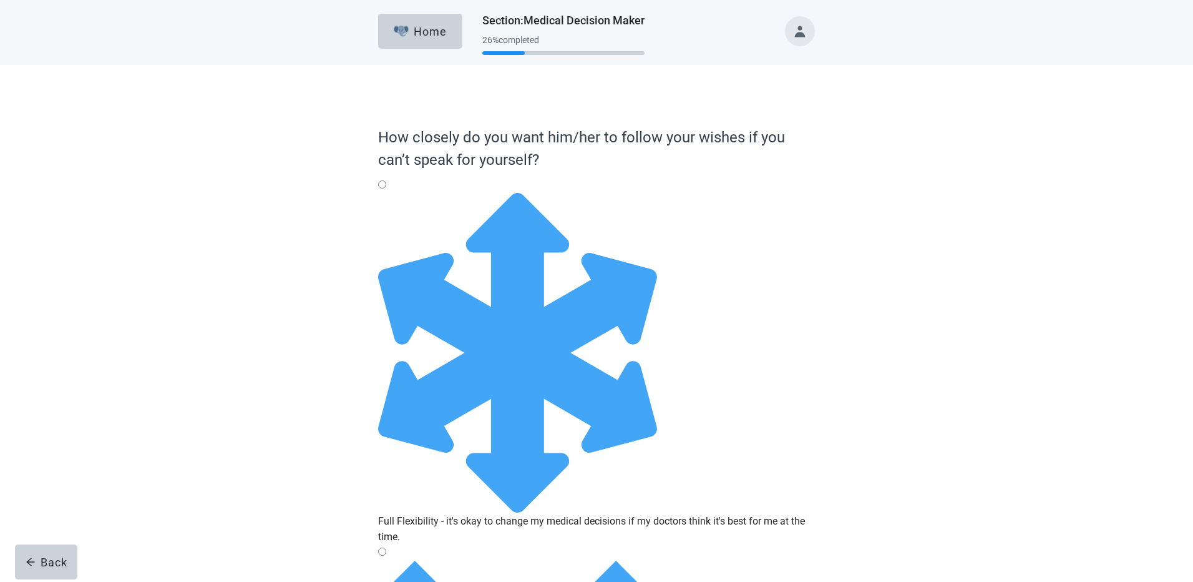
click at [394, 193] on div "Full Flexibility - it's okay to change my medical decisions if my doctors think…" at bounding box center [596, 193] width 437 height 0
click at [386, 188] on input "Full Flexibility - it's okay to change my medical decisions if my doctors think…" at bounding box center [382, 184] width 8 height 8
radio input "true"
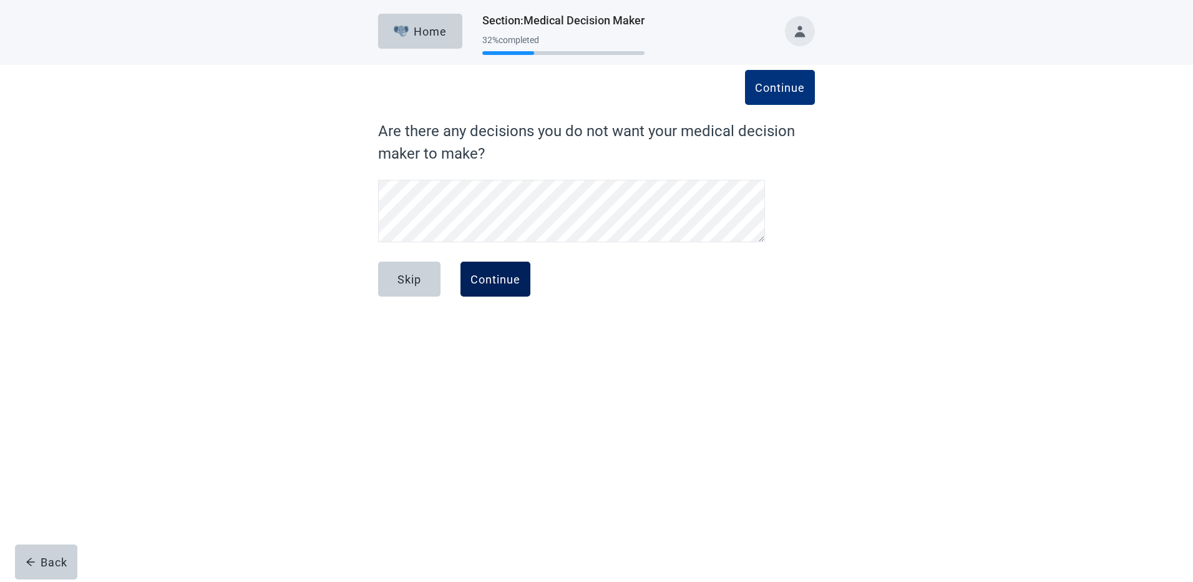
click at [499, 286] on button "Continue" at bounding box center [496, 278] width 70 height 35
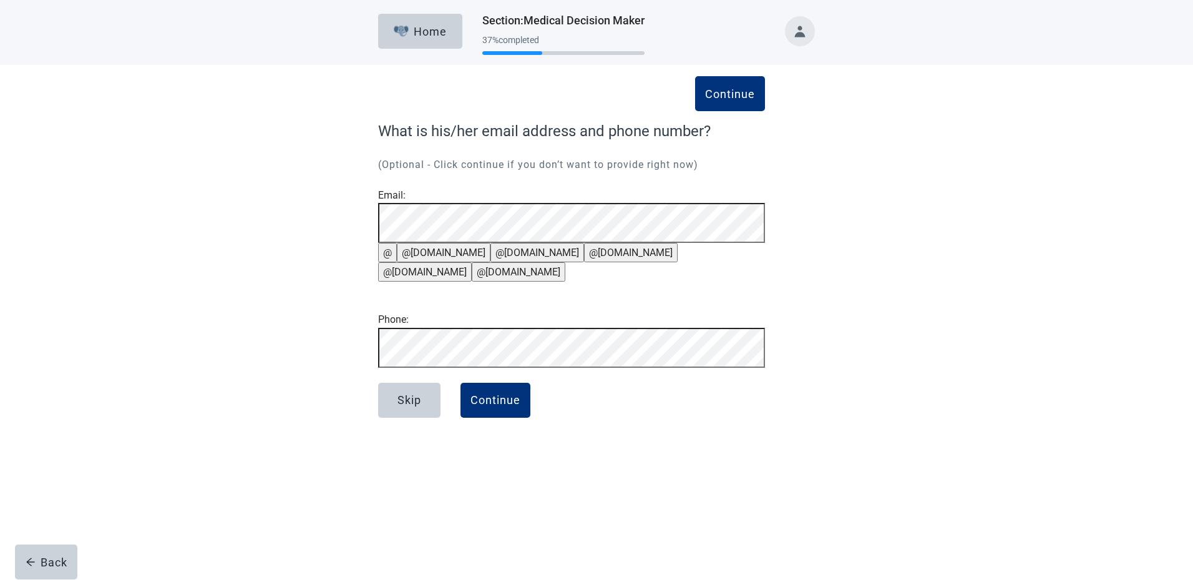
click at [430, 262] on button "@[DOMAIN_NAME]" at bounding box center [444, 252] width 94 height 19
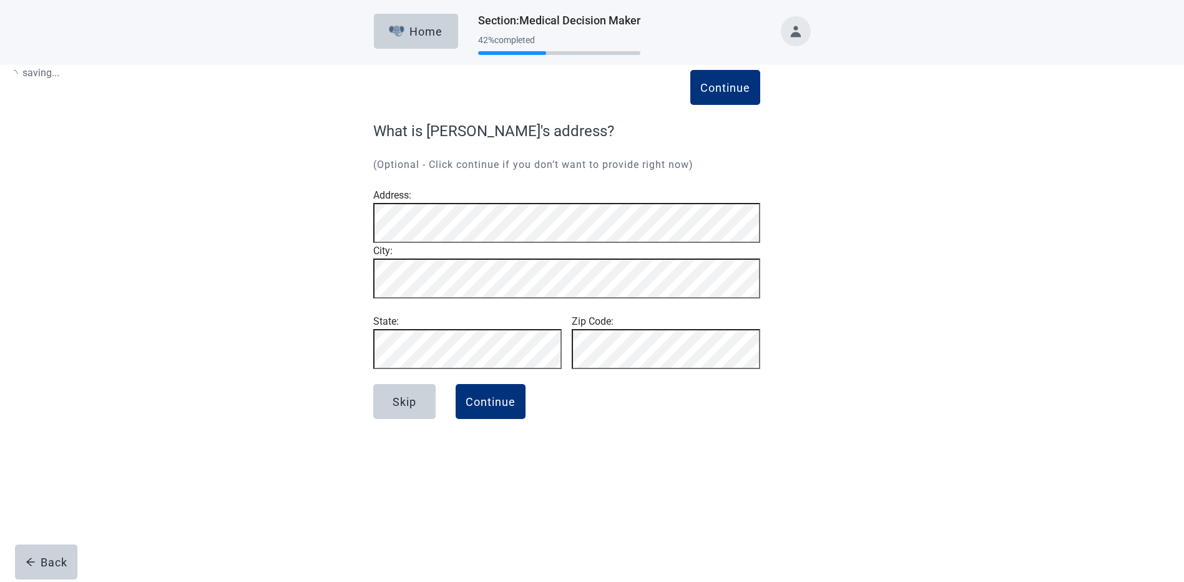
click at [507, 369] on div "Continue What is [PERSON_NAME]'s address? (Optional - Click continue if you don…" at bounding box center [566, 244] width 387 height 249
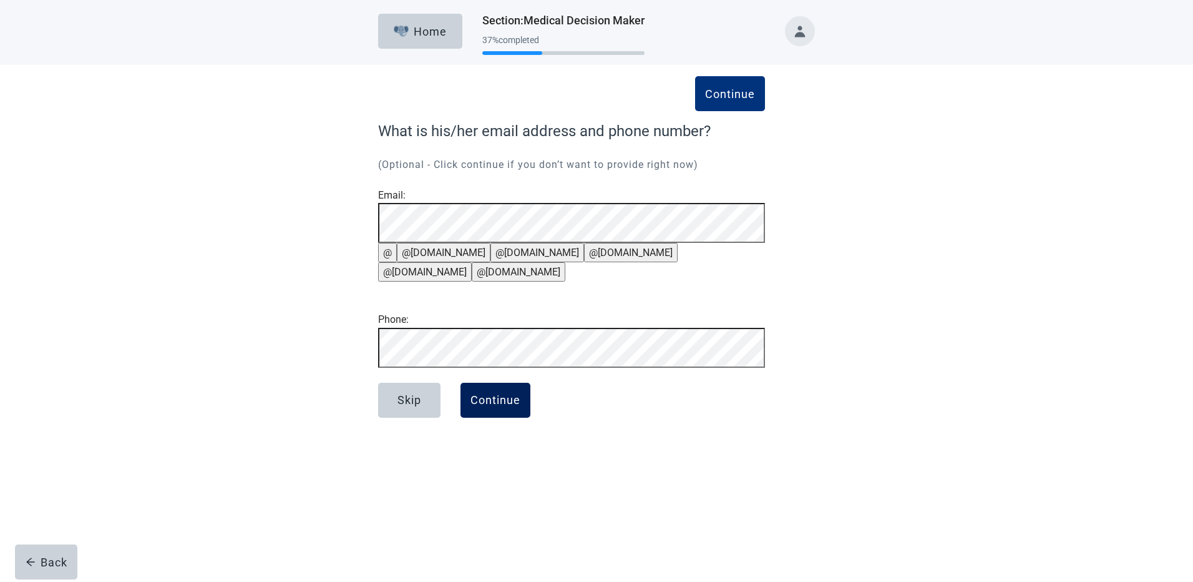
click at [509, 406] on div "Continue" at bounding box center [495, 400] width 50 height 12
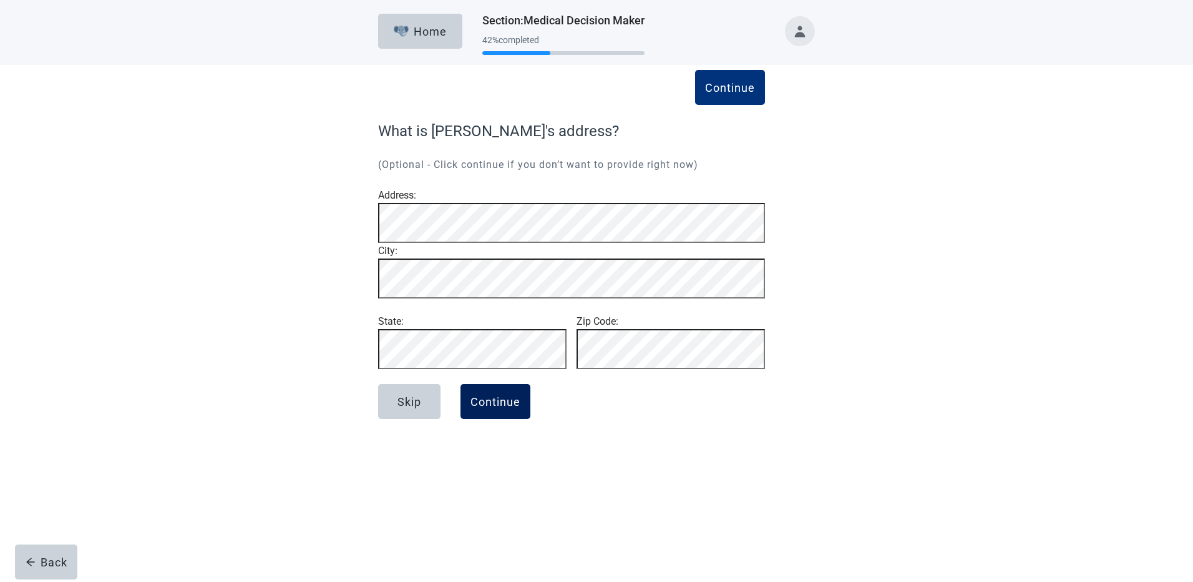
click at [505, 407] on div "Continue" at bounding box center [495, 401] width 50 height 12
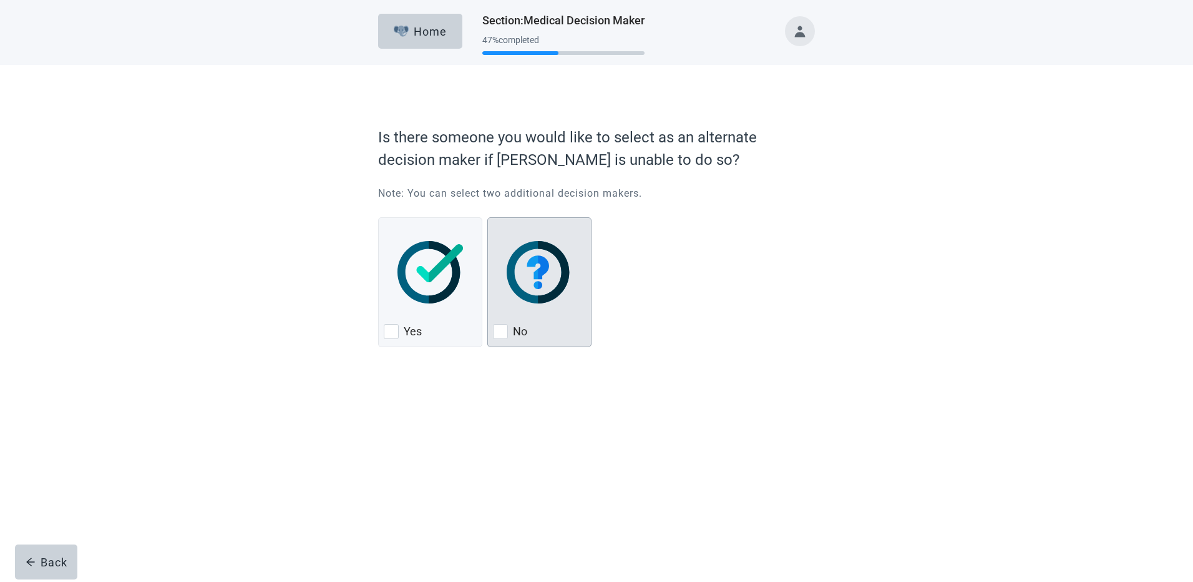
click at [507, 332] on div "No, checkbox, not checked" at bounding box center [500, 331] width 15 height 15
click at [488, 218] on input "No" at bounding box center [487, 217] width 1 height 1
checkbox input "true"
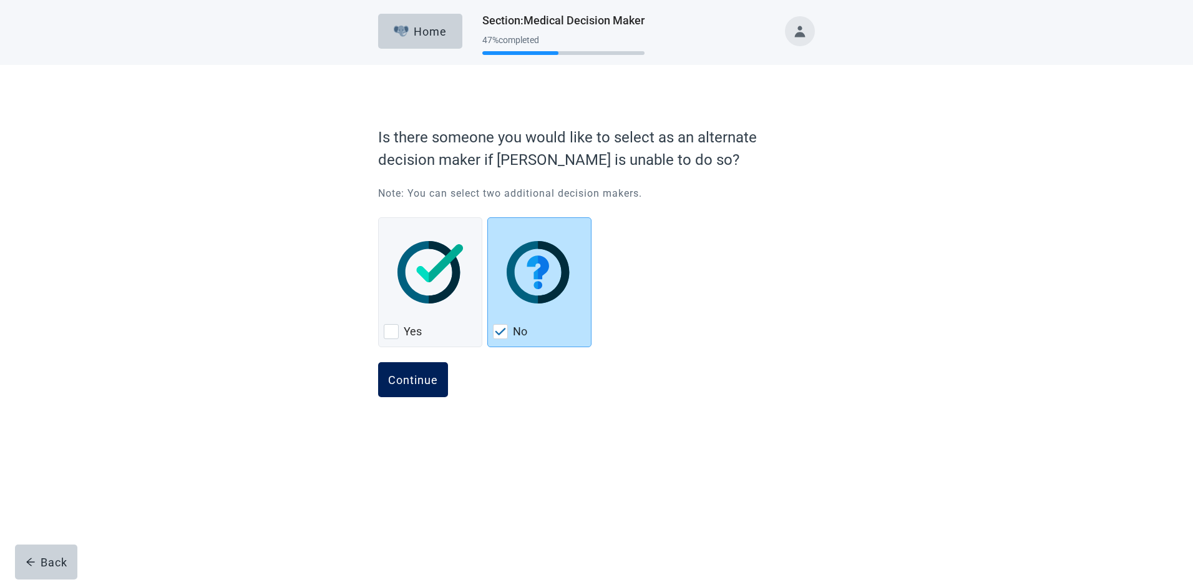
drag, startPoint x: 397, startPoint y: 368, endPoint x: 431, endPoint y: 381, distance: 35.3
click at [399, 368] on button "Continue" at bounding box center [413, 379] width 70 height 35
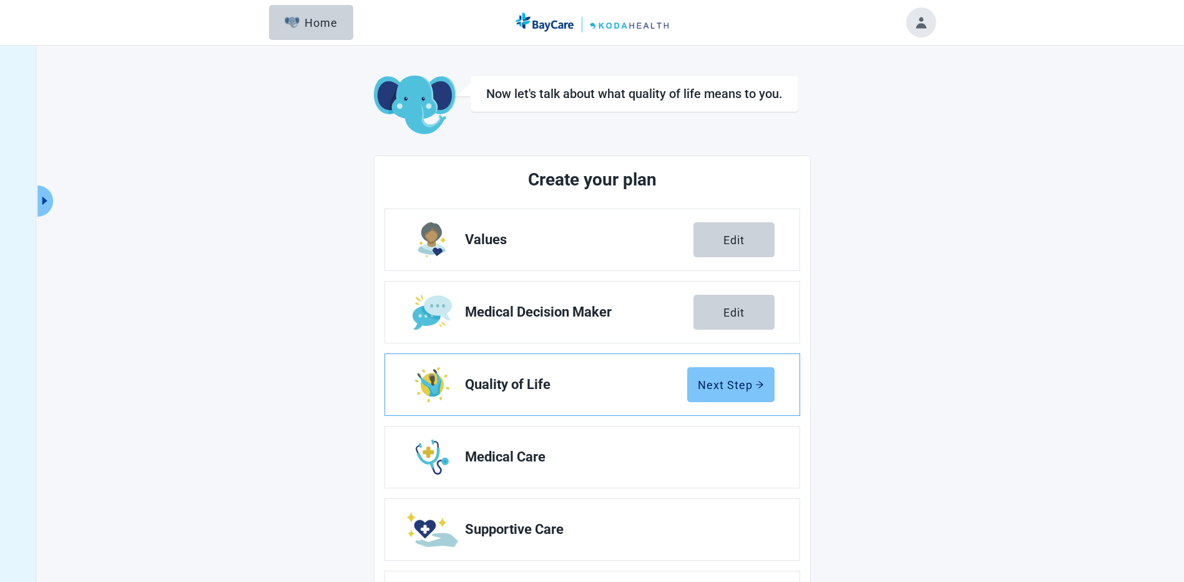
click at [713, 388] on div "Next Step" at bounding box center [731, 384] width 66 height 12
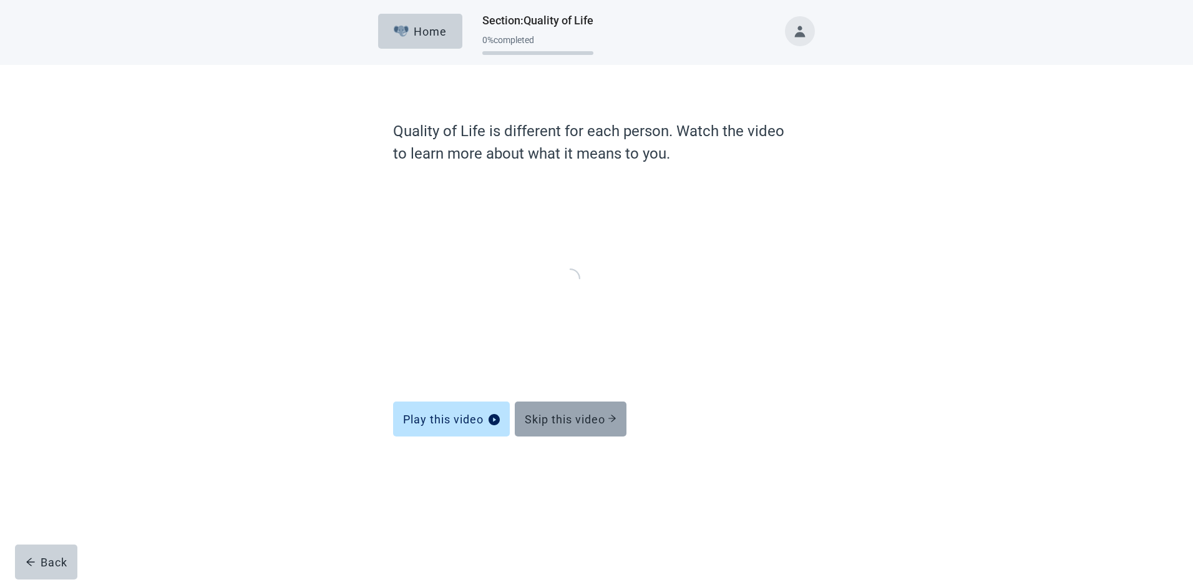
click at [603, 424] on div "Skip this video" at bounding box center [571, 418] width 92 height 12
